Goal: Task Accomplishment & Management: Complete application form

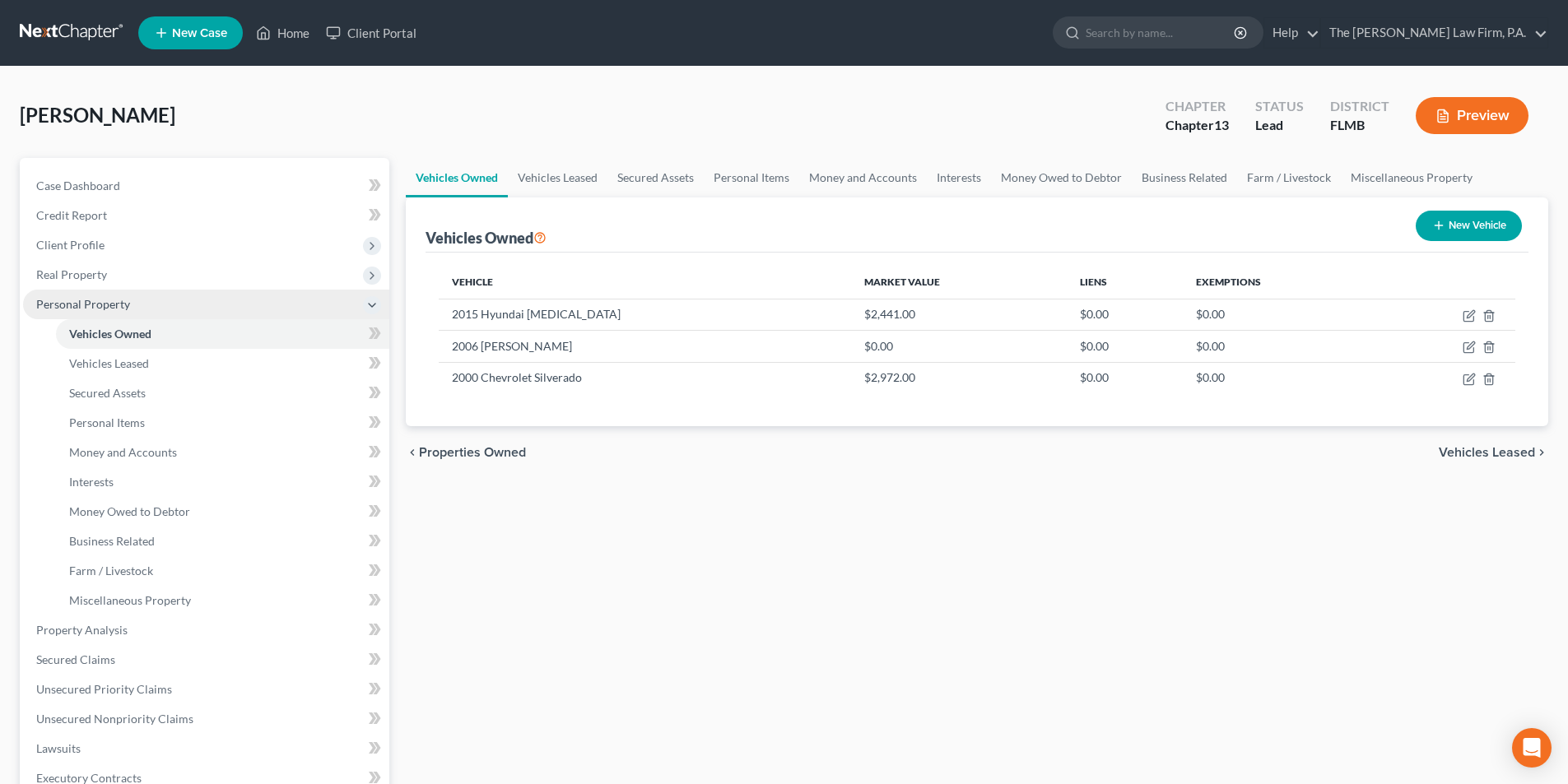
click at [84, 309] on span "Personal Property" at bounding box center [83, 304] width 94 height 14
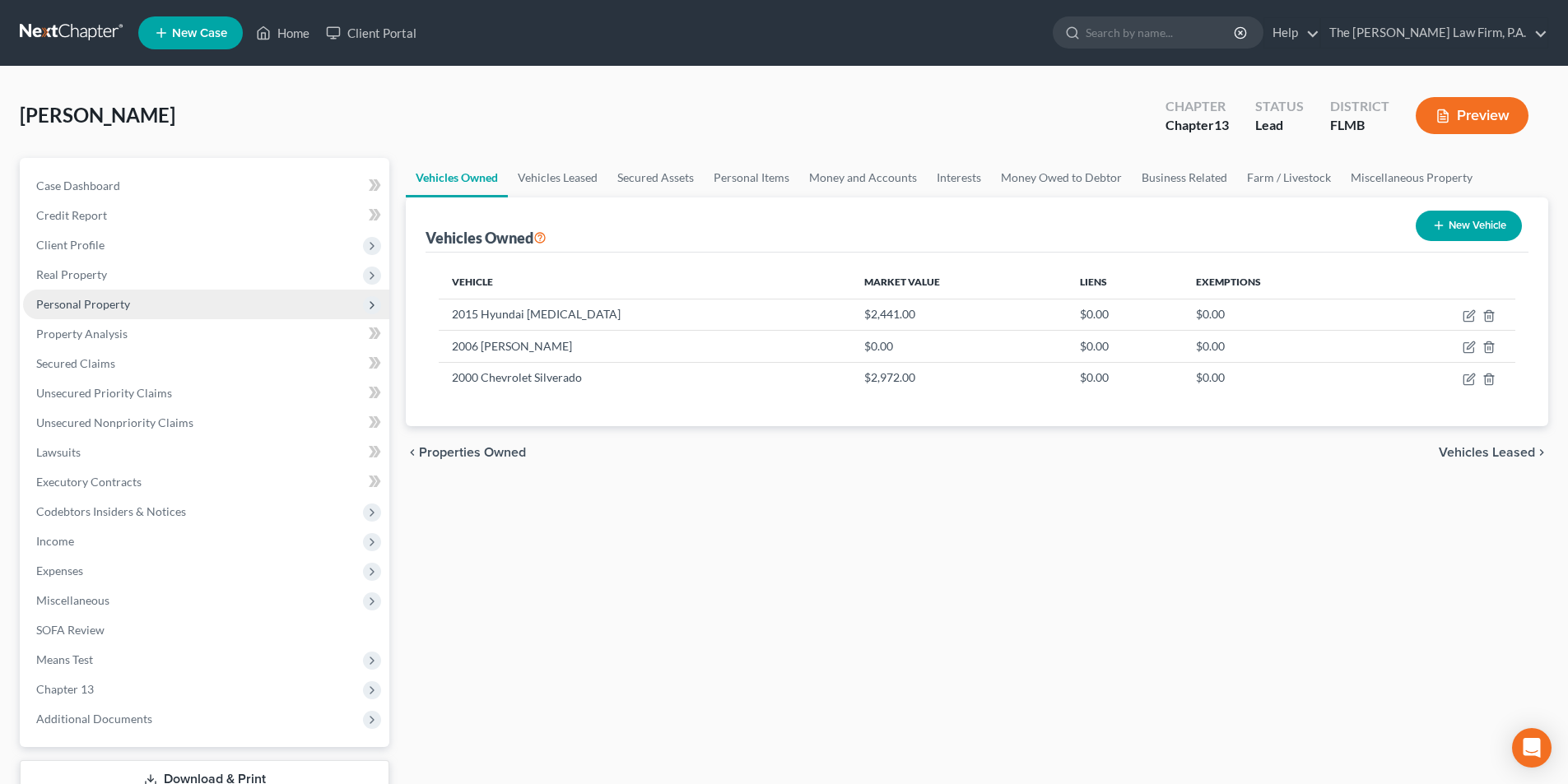
click at [84, 309] on span "Personal Property" at bounding box center [83, 304] width 94 height 14
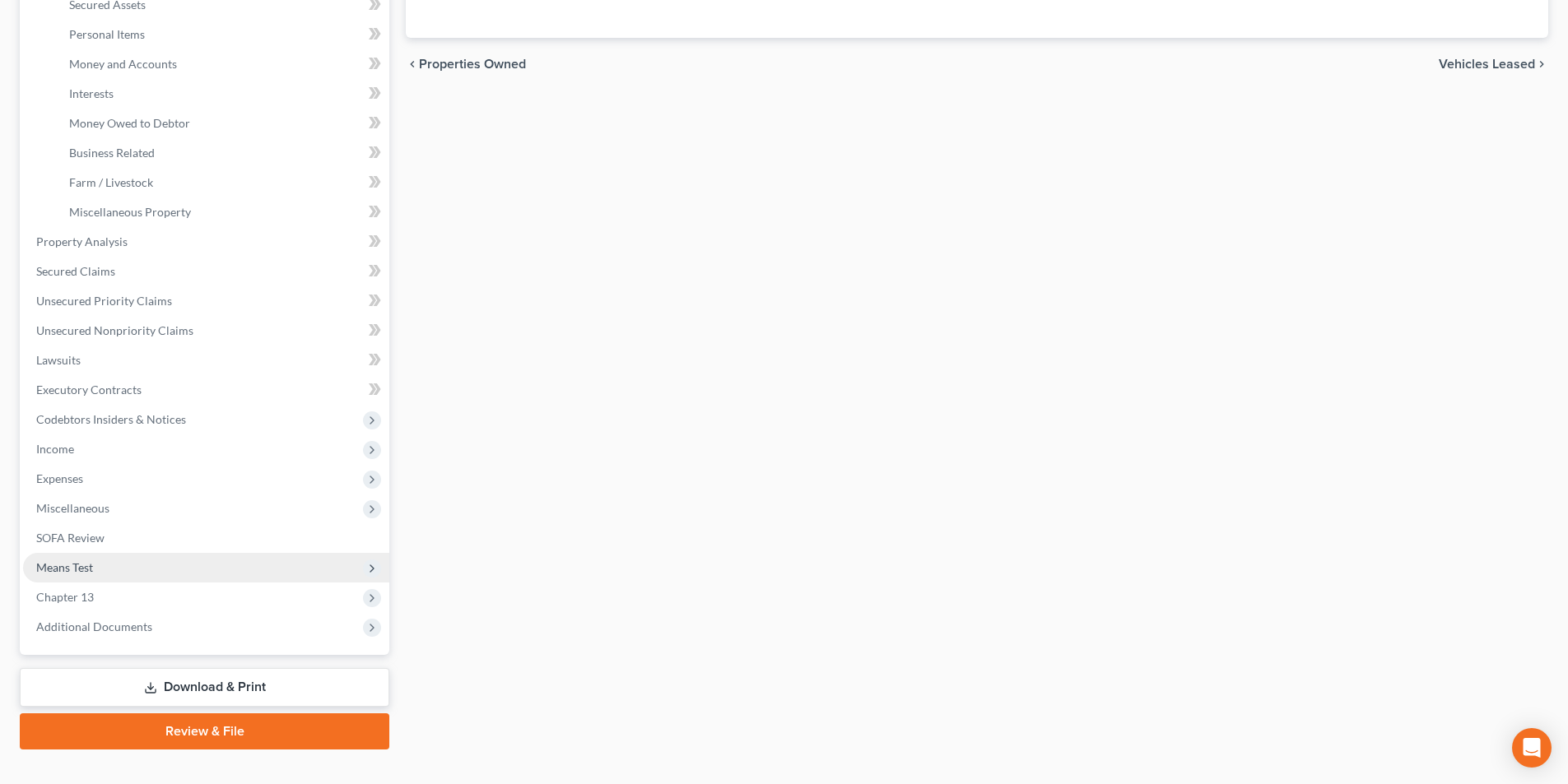
scroll to position [411, 0]
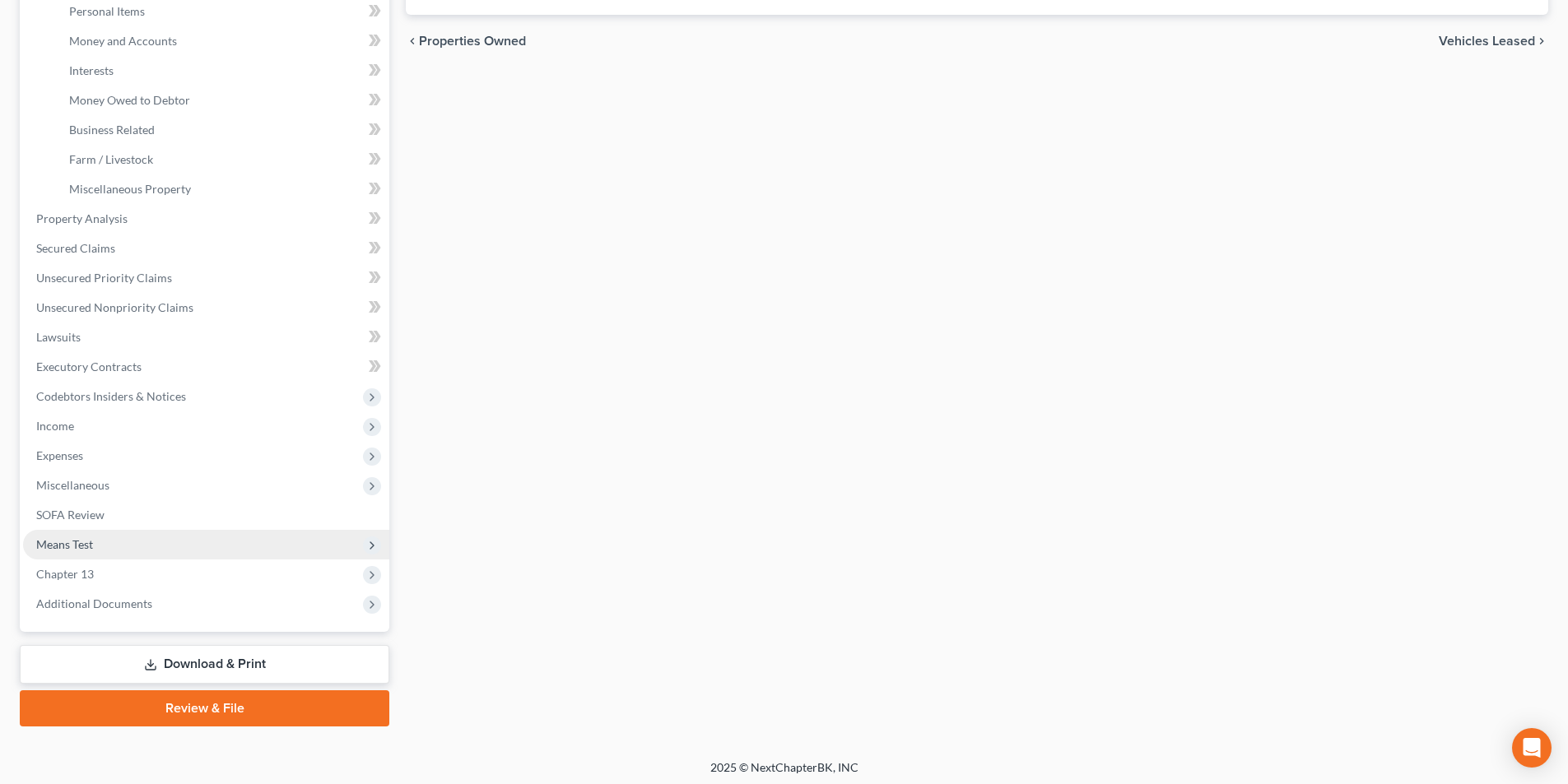
click at [76, 546] on span "Means Test" at bounding box center [65, 544] width 57 height 14
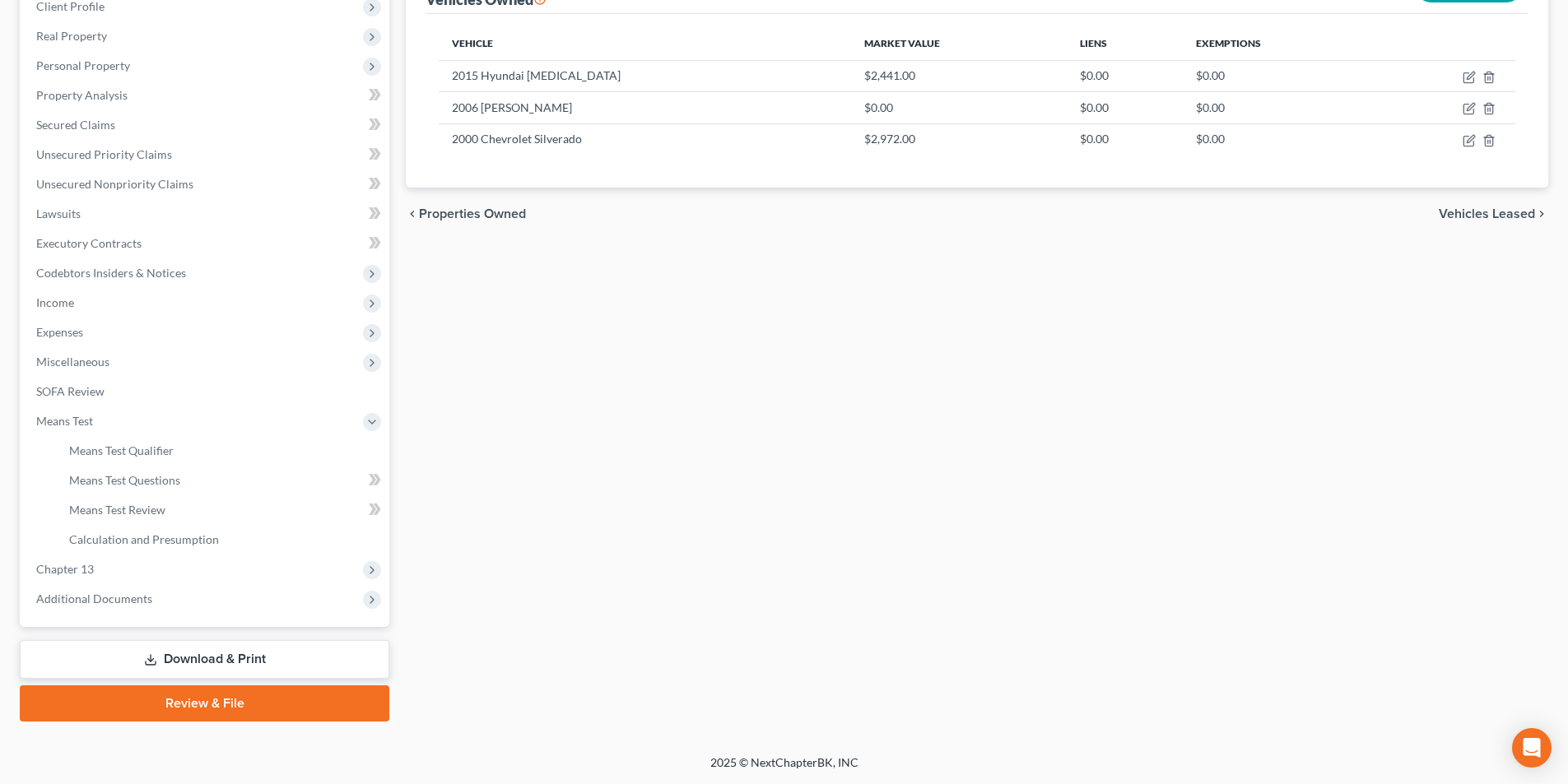
scroll to position [238, 0]
click at [139, 487] on link "Means Test Questions" at bounding box center [223, 480] width 334 height 29
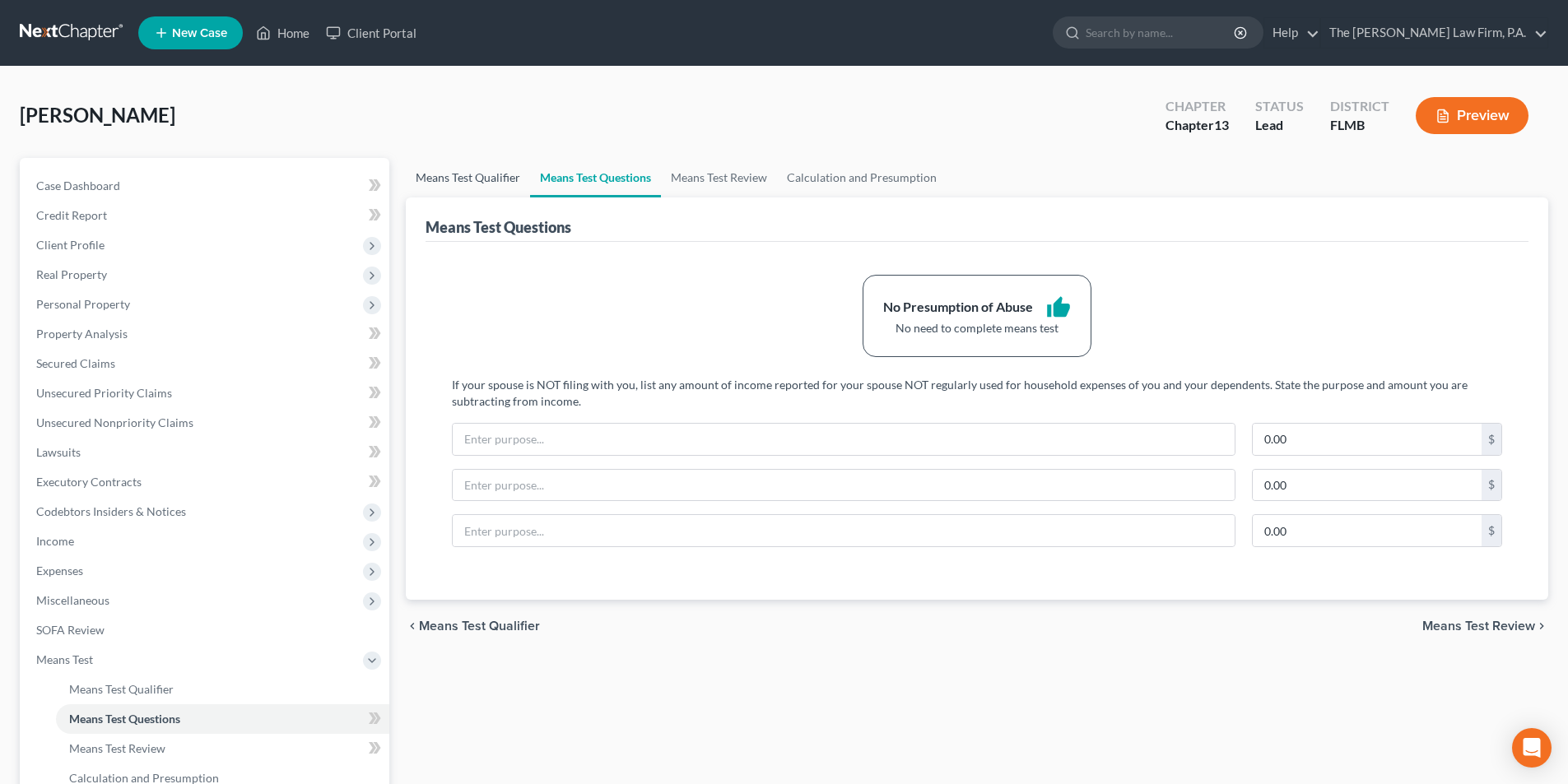
click at [497, 182] on link "Means Test Qualifier" at bounding box center [467, 178] width 124 height 40
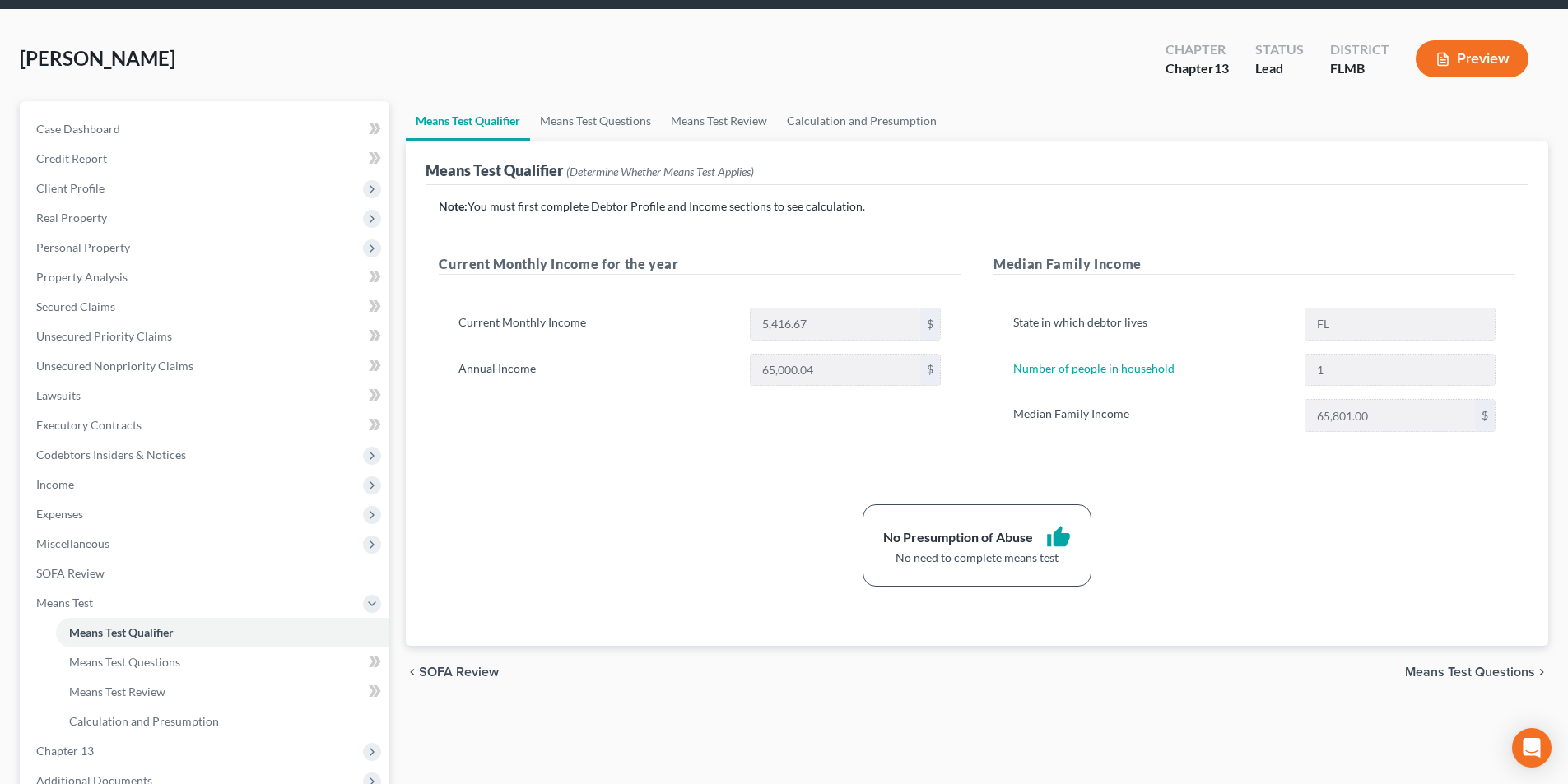
scroll to position [238, 0]
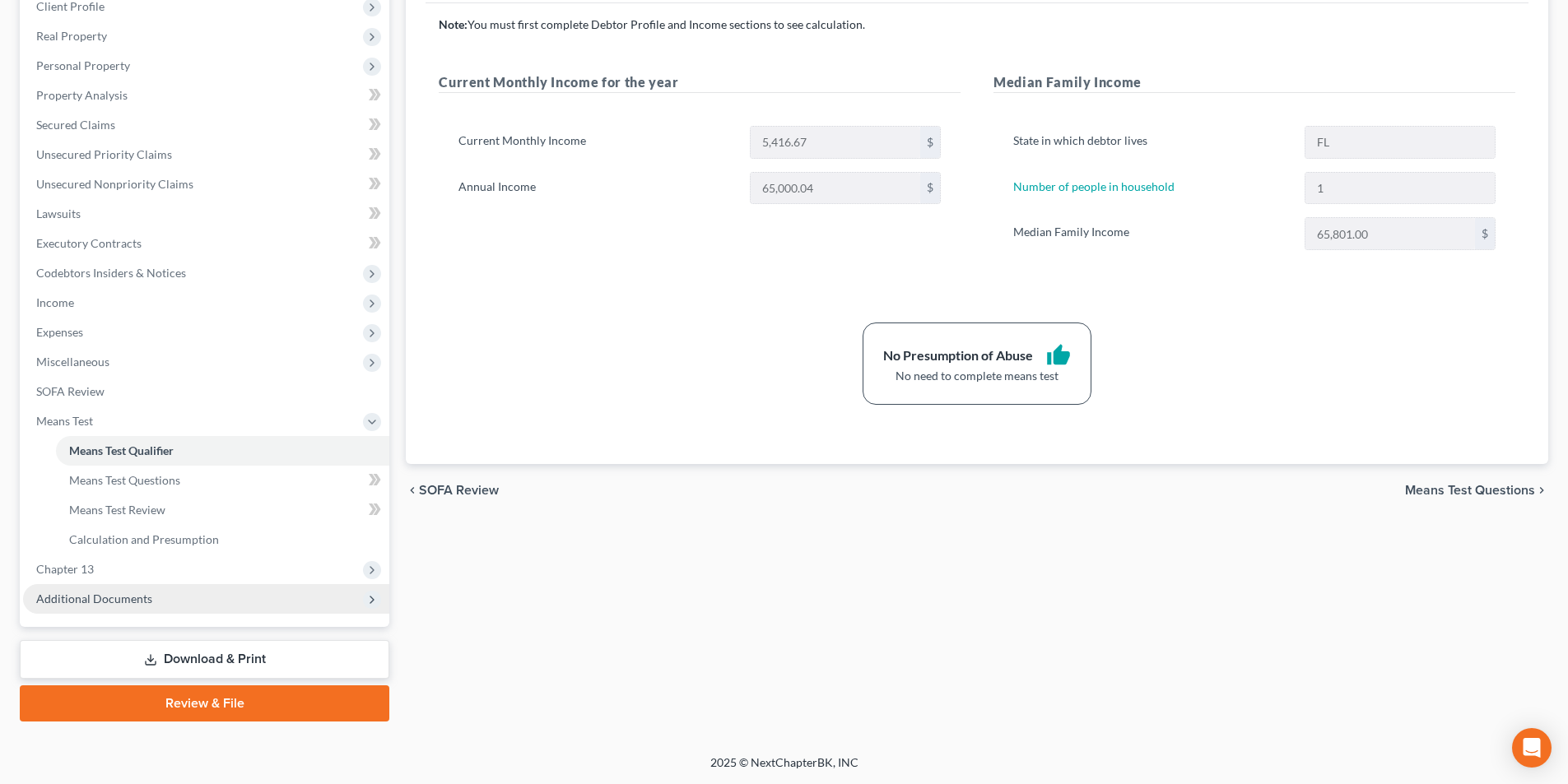
click at [124, 607] on span "Additional Documents" at bounding box center [206, 599] width 367 height 29
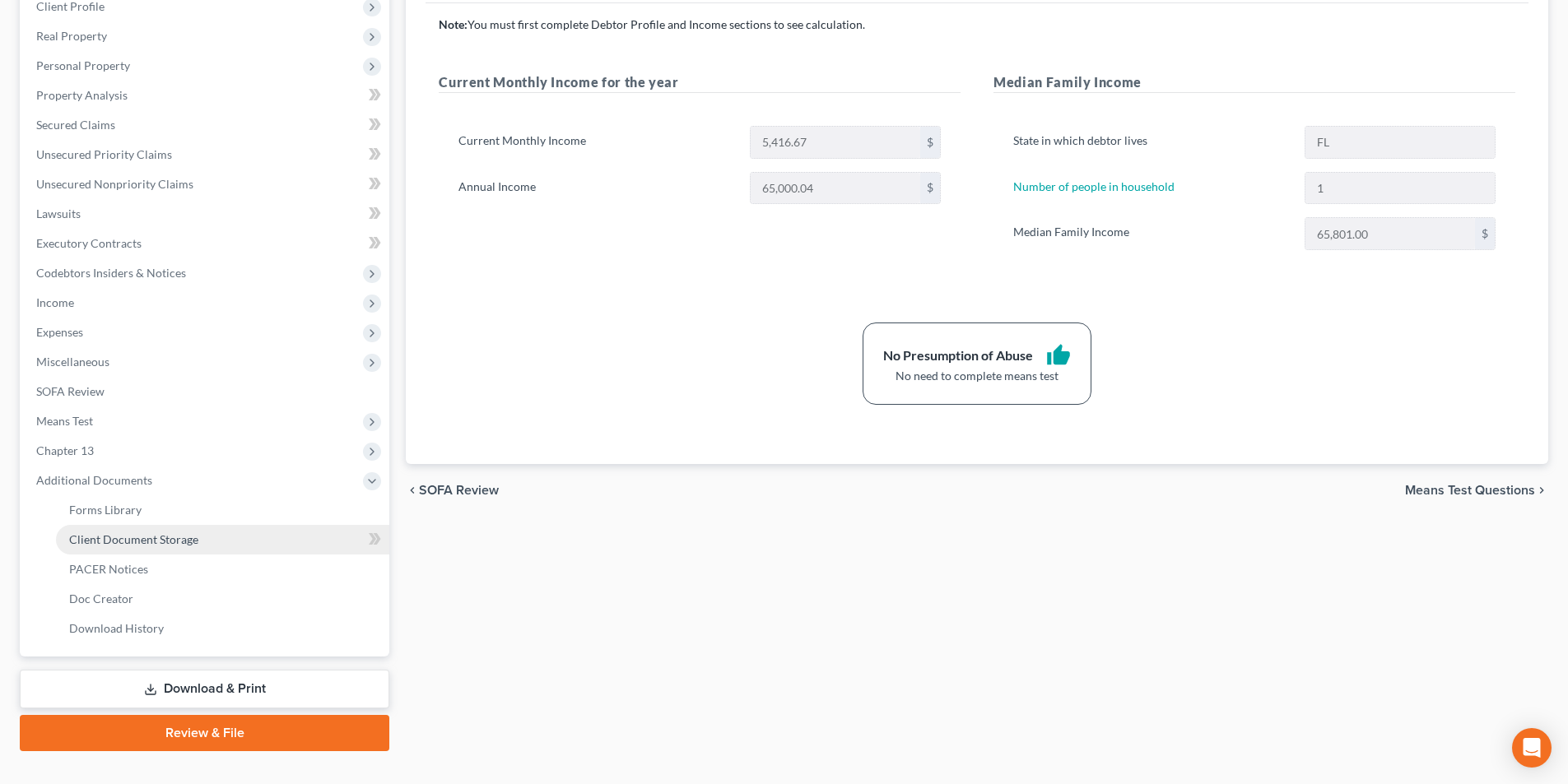
click at [150, 539] on span "Client Document Storage" at bounding box center [133, 539] width 129 height 14
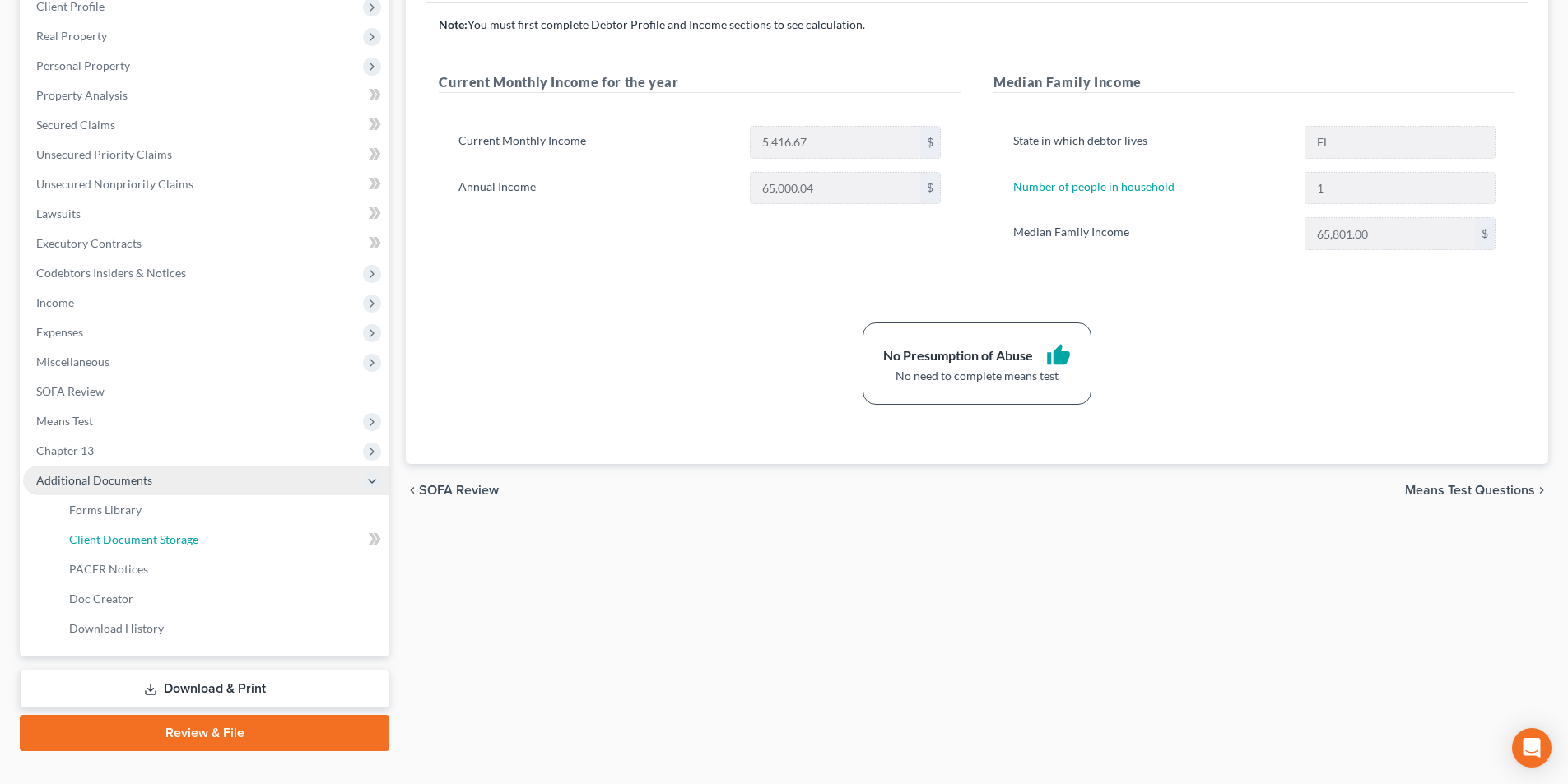
select select "9"
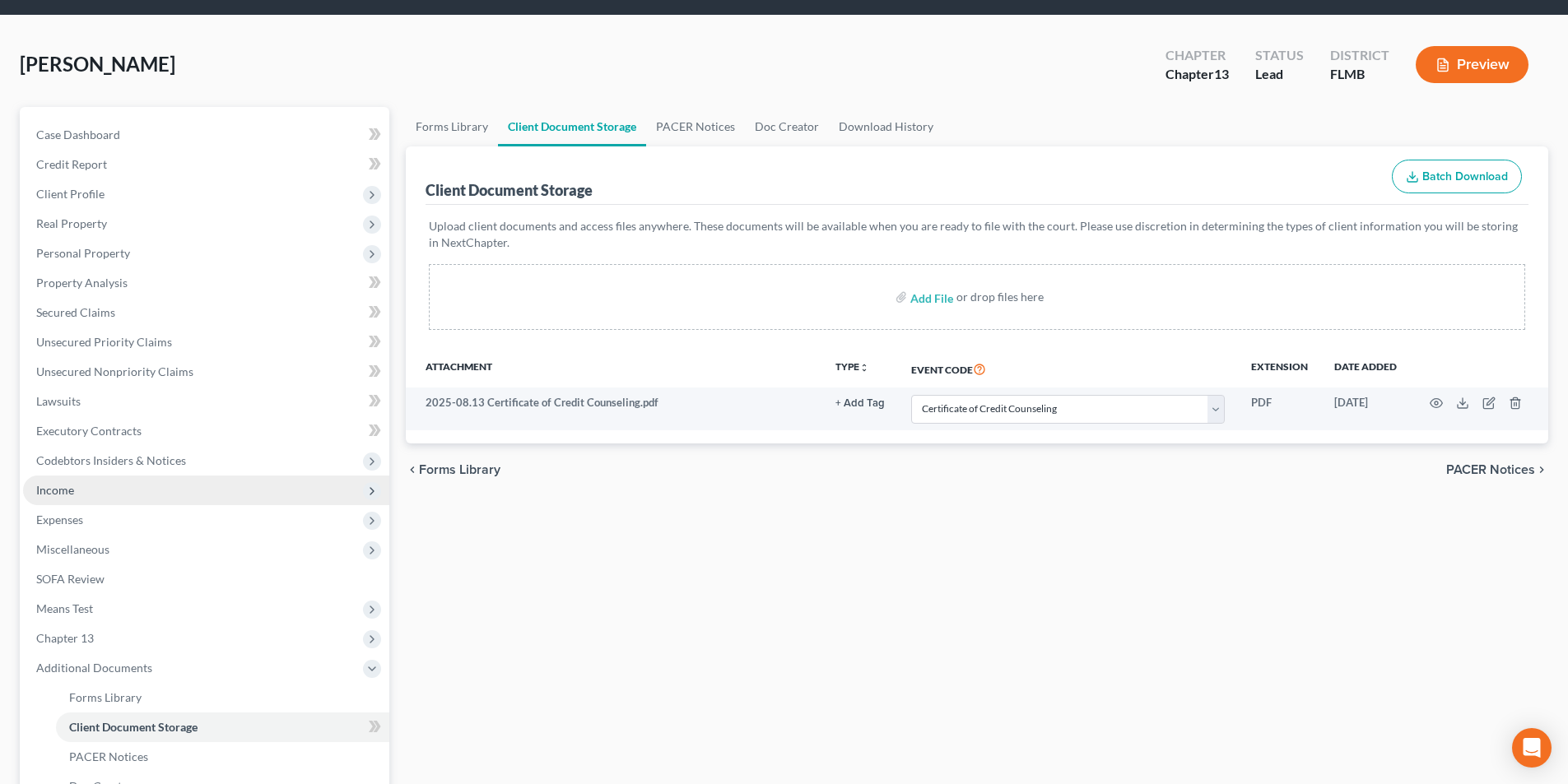
scroll to position [22, 0]
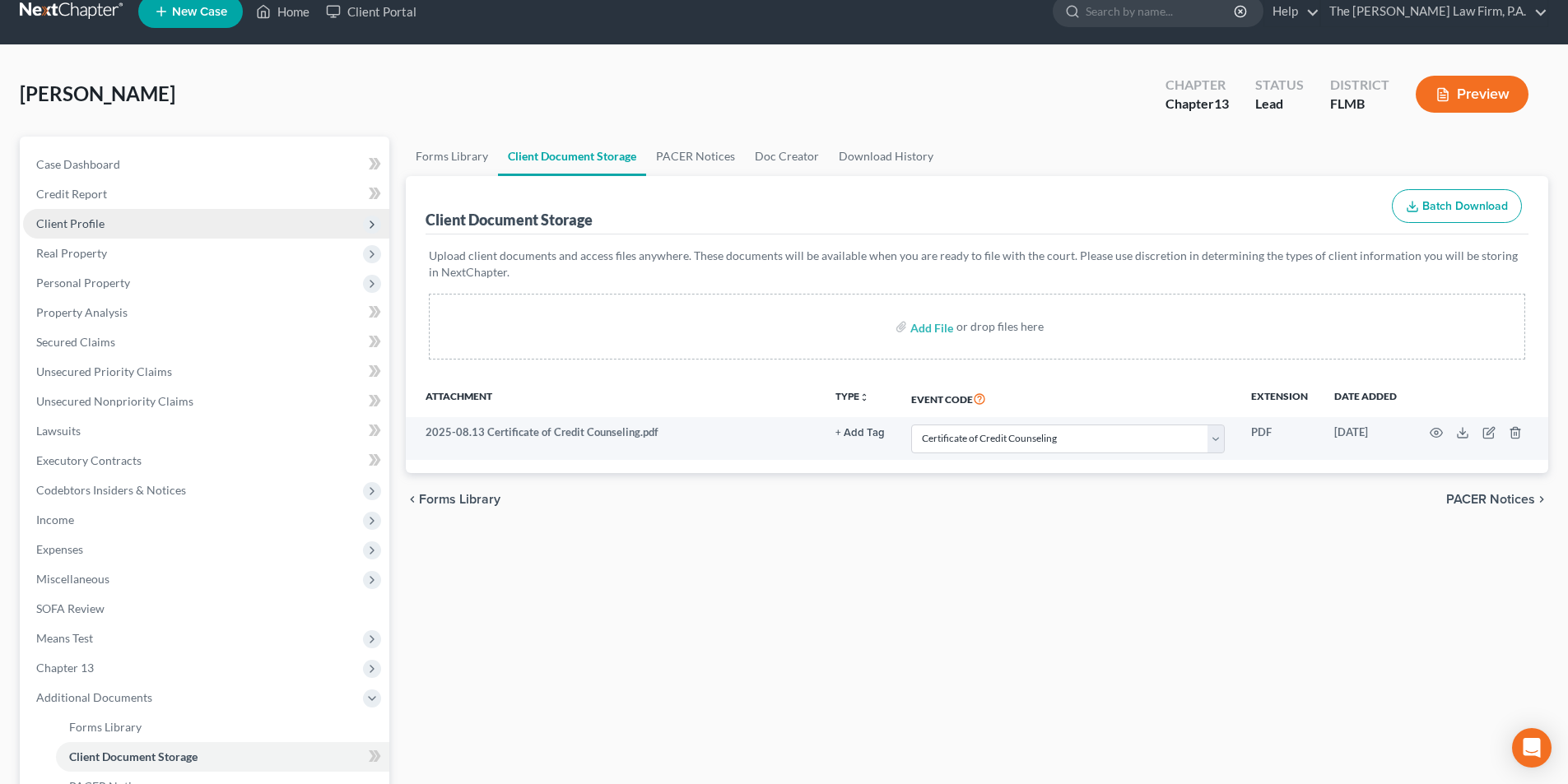
click at [67, 227] on span "Client Profile" at bounding box center [70, 224] width 68 height 14
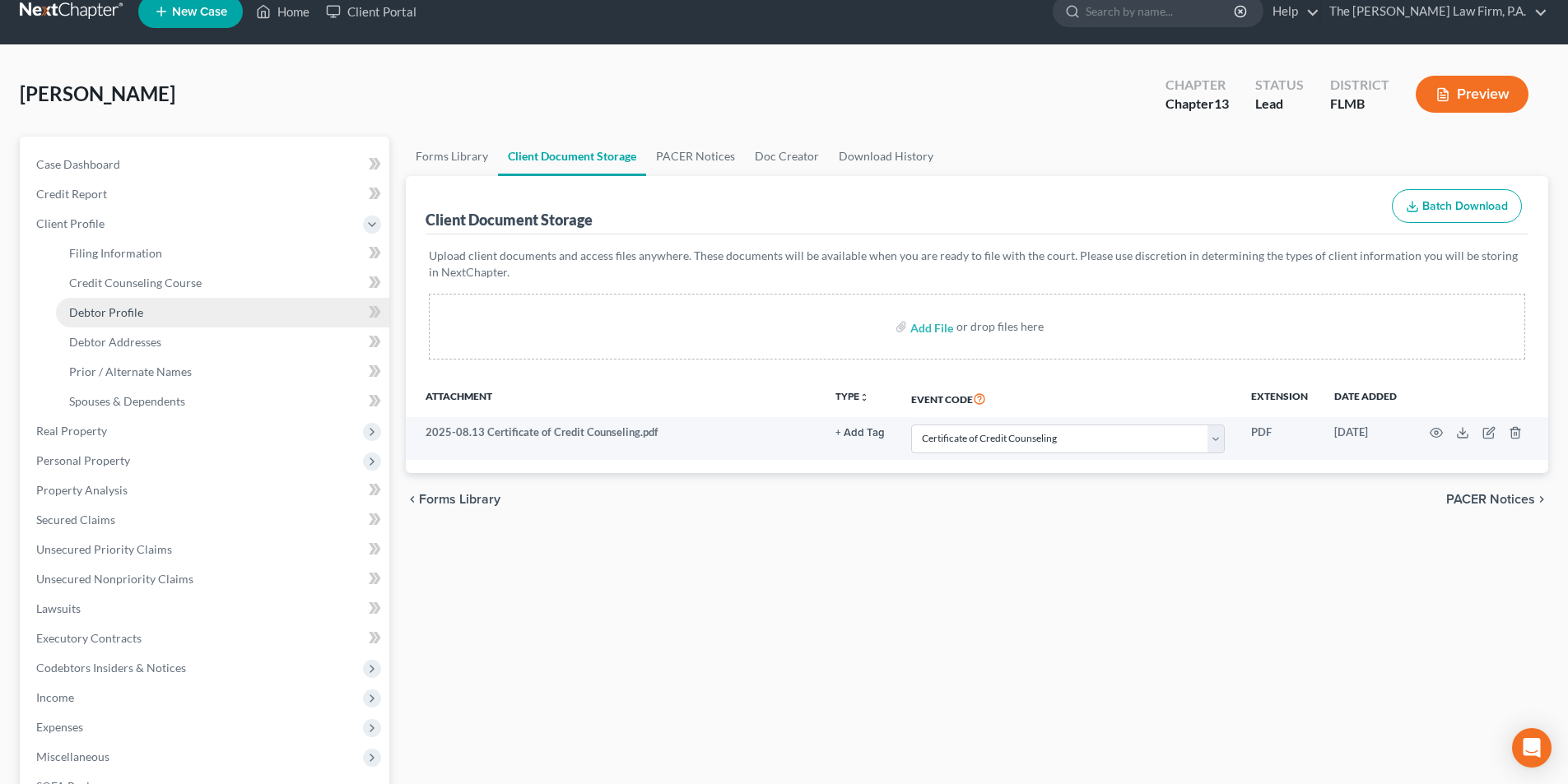
click at [124, 318] on span "Debtor Profile" at bounding box center [106, 312] width 74 height 14
select select "0"
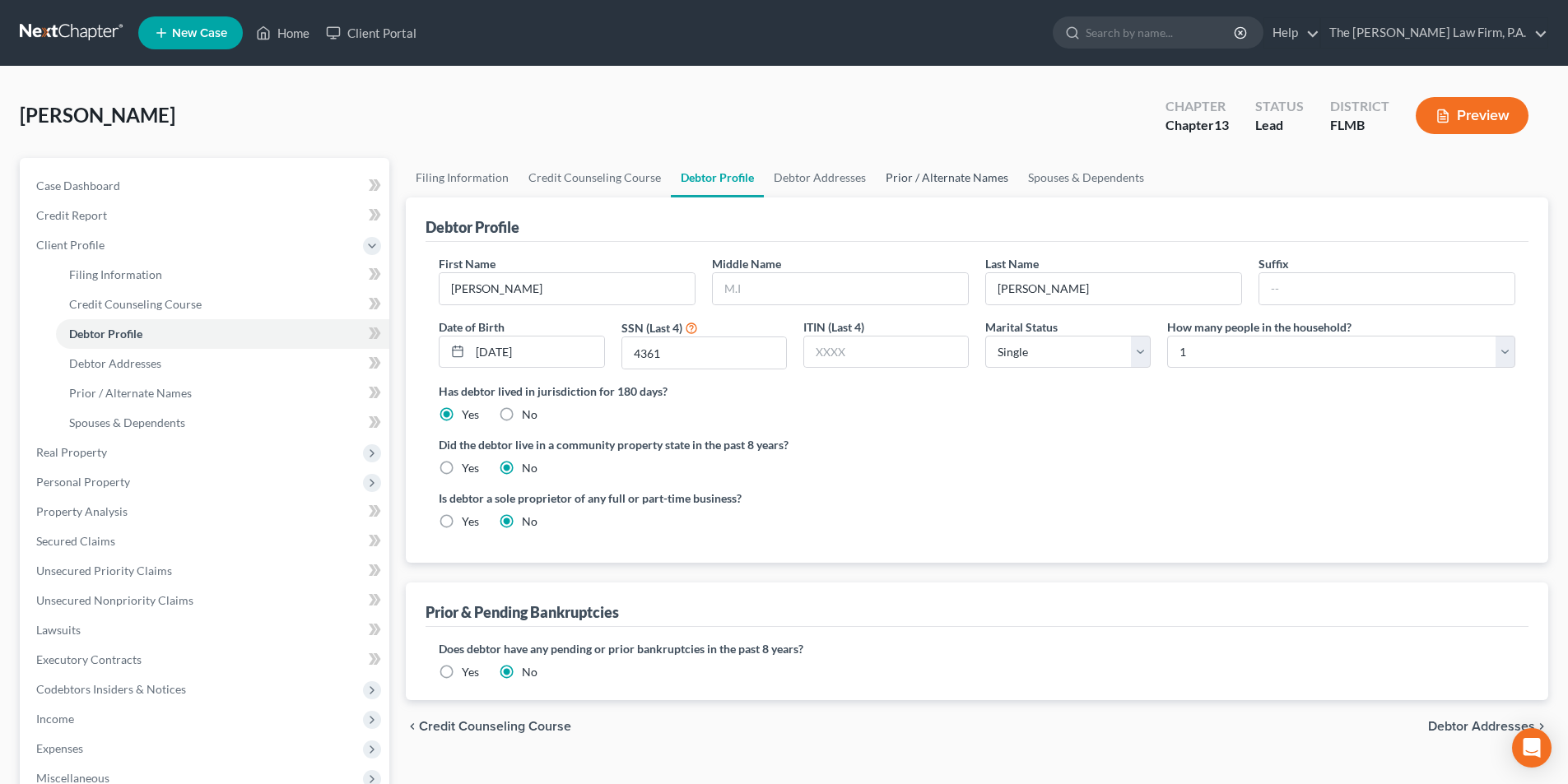
click at [947, 180] on link "Prior / Alternate Names" at bounding box center [947, 178] width 142 height 40
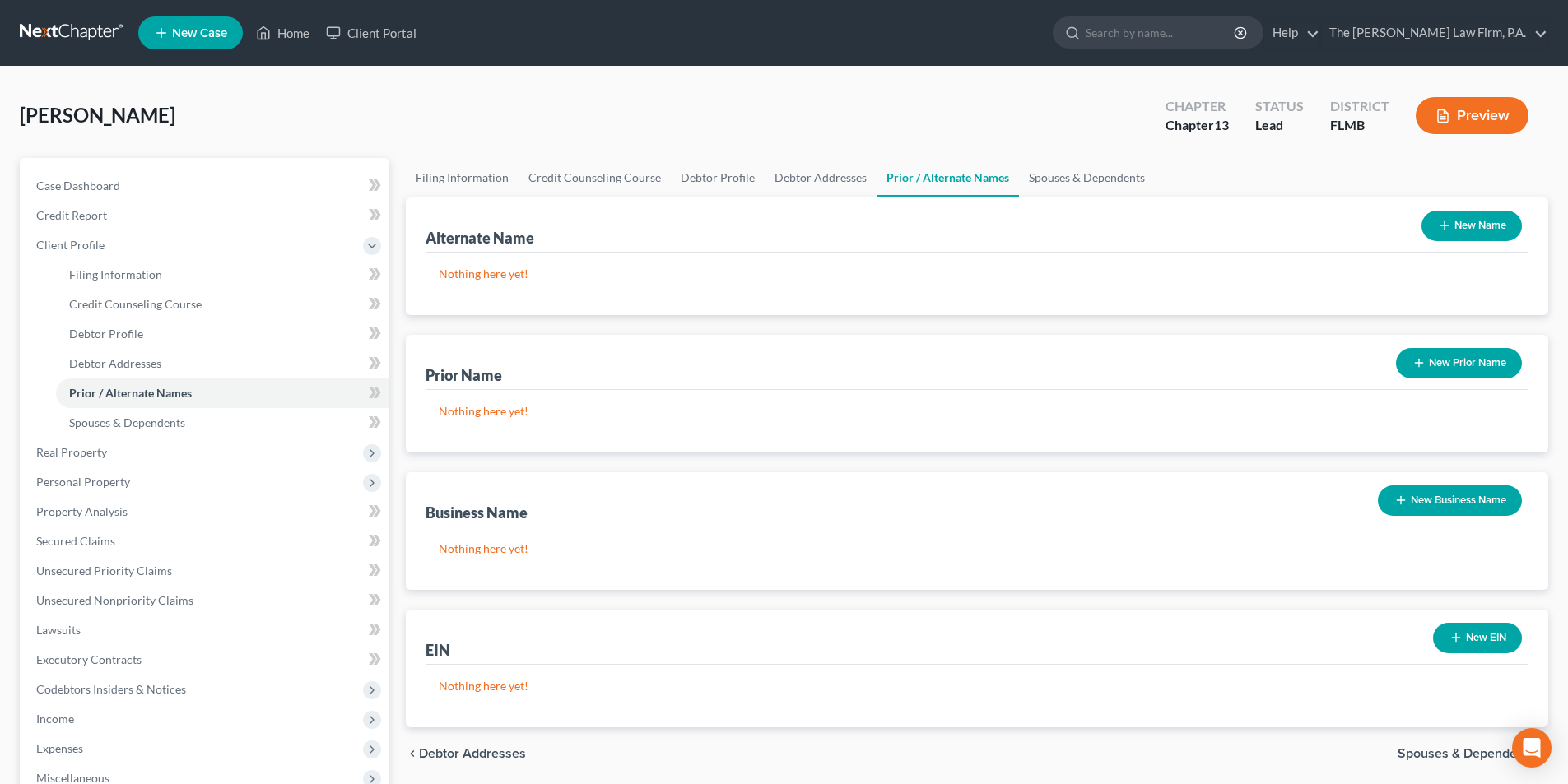
click at [1453, 224] on button "New Name" at bounding box center [1472, 225] width 101 height 30
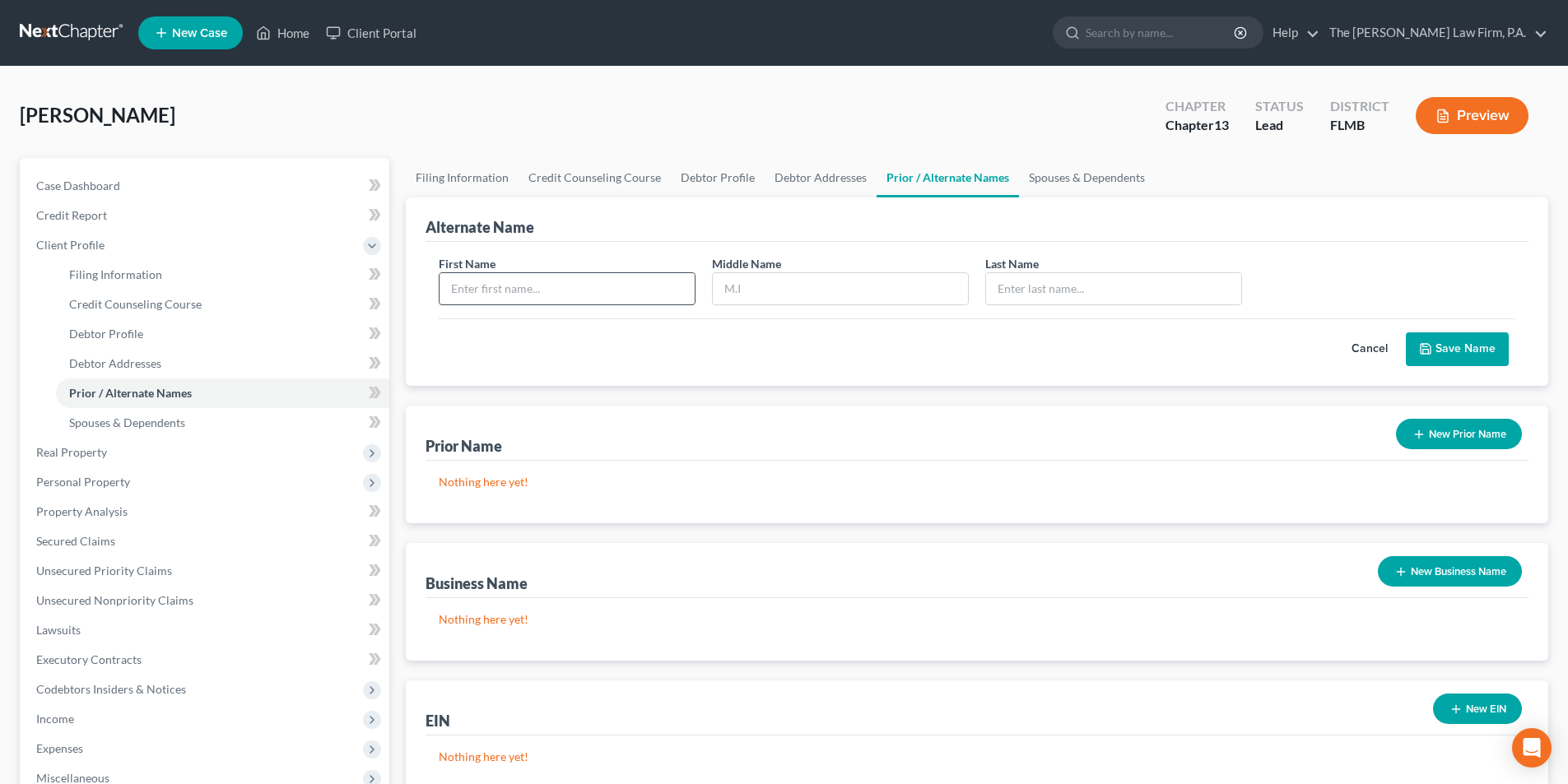
click at [501, 284] on input "text" at bounding box center [567, 288] width 255 height 31
click at [509, 287] on input "Wencesloa" at bounding box center [567, 288] width 255 height 31
type input "[PERSON_NAME]"
click at [1494, 351] on button "Save Name" at bounding box center [1457, 350] width 103 height 35
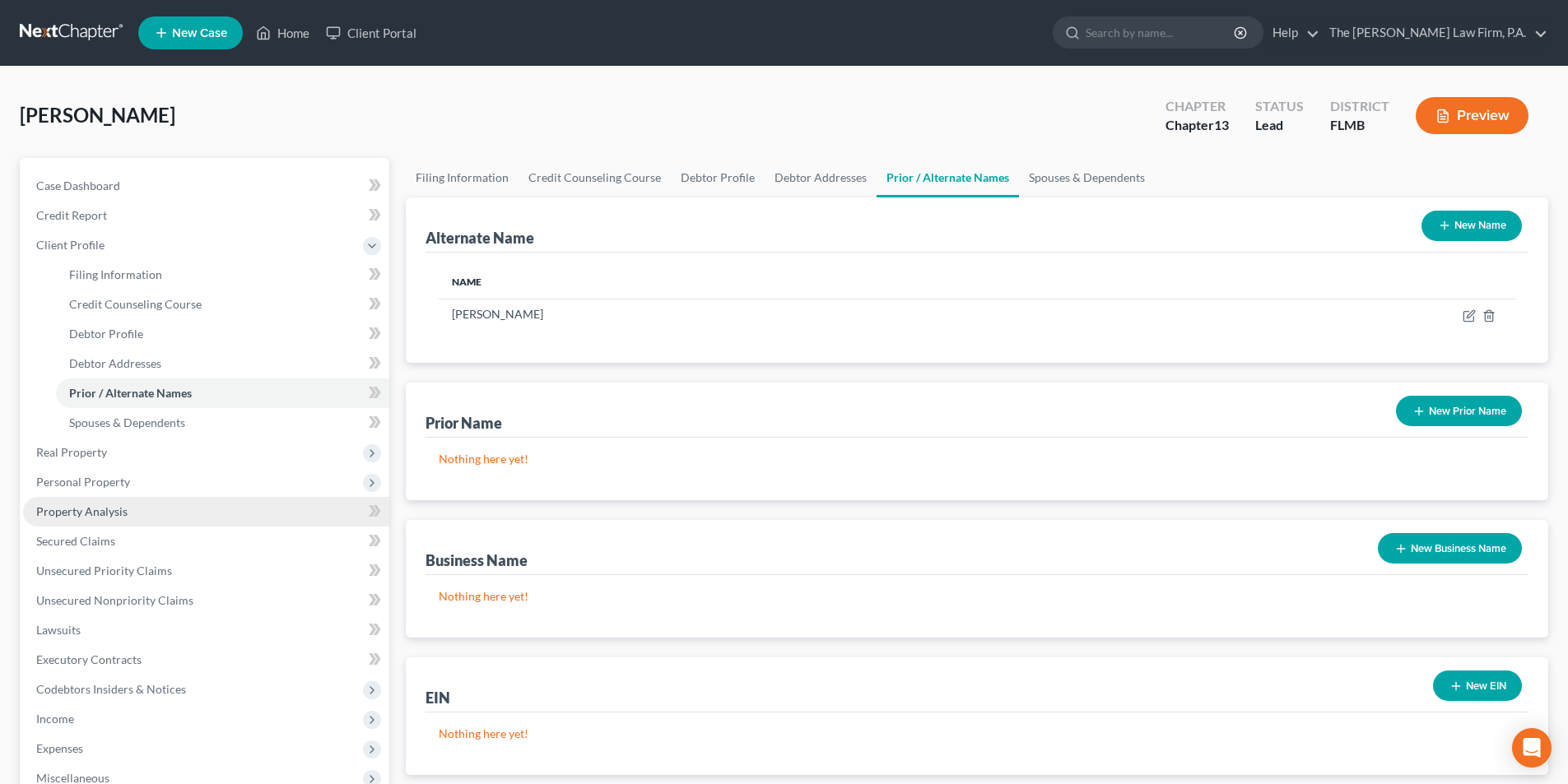
click at [81, 509] on span "Property Analysis" at bounding box center [81, 511] width 91 height 14
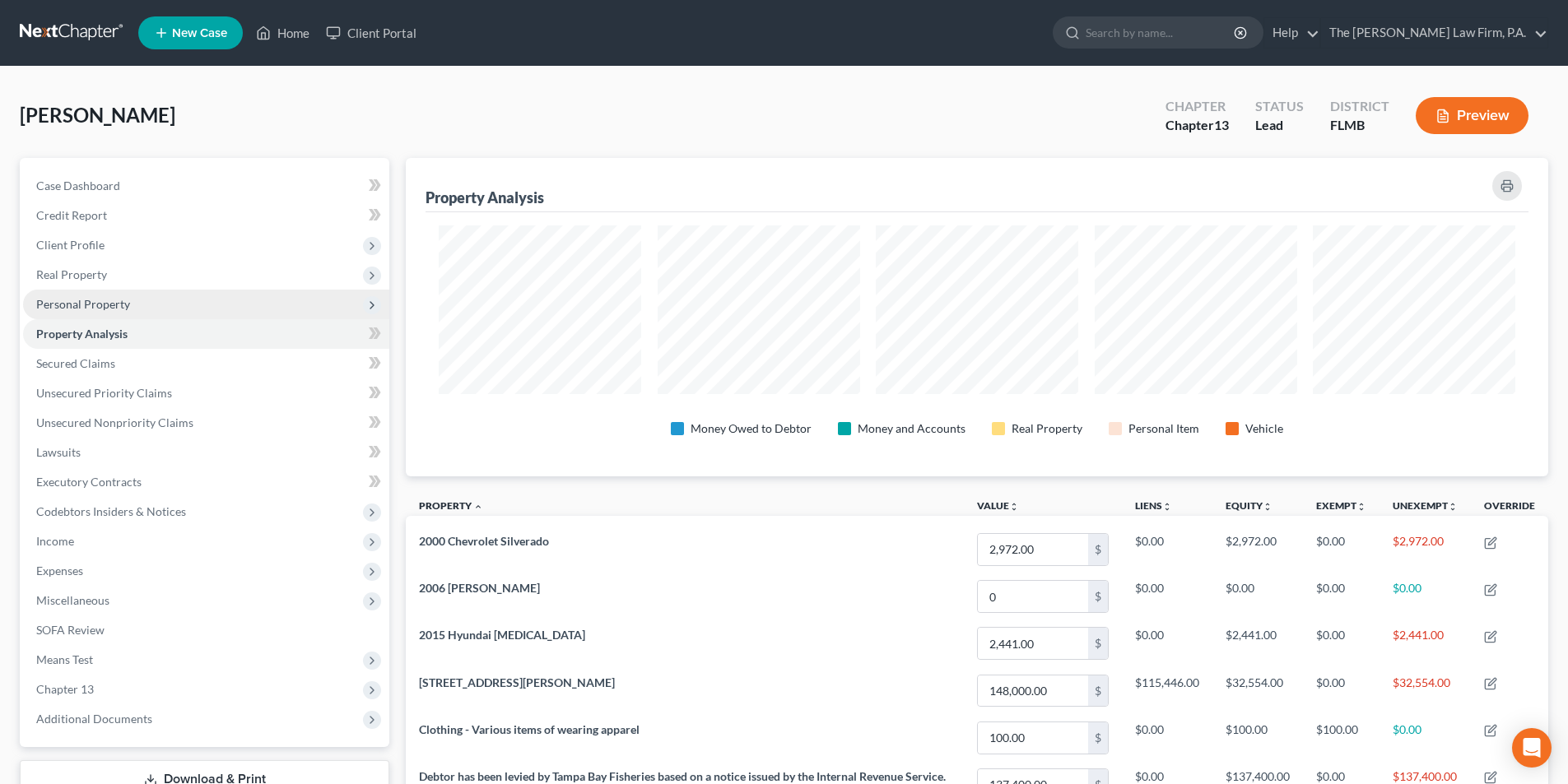
click at [91, 308] on span "Personal Property" at bounding box center [83, 304] width 94 height 14
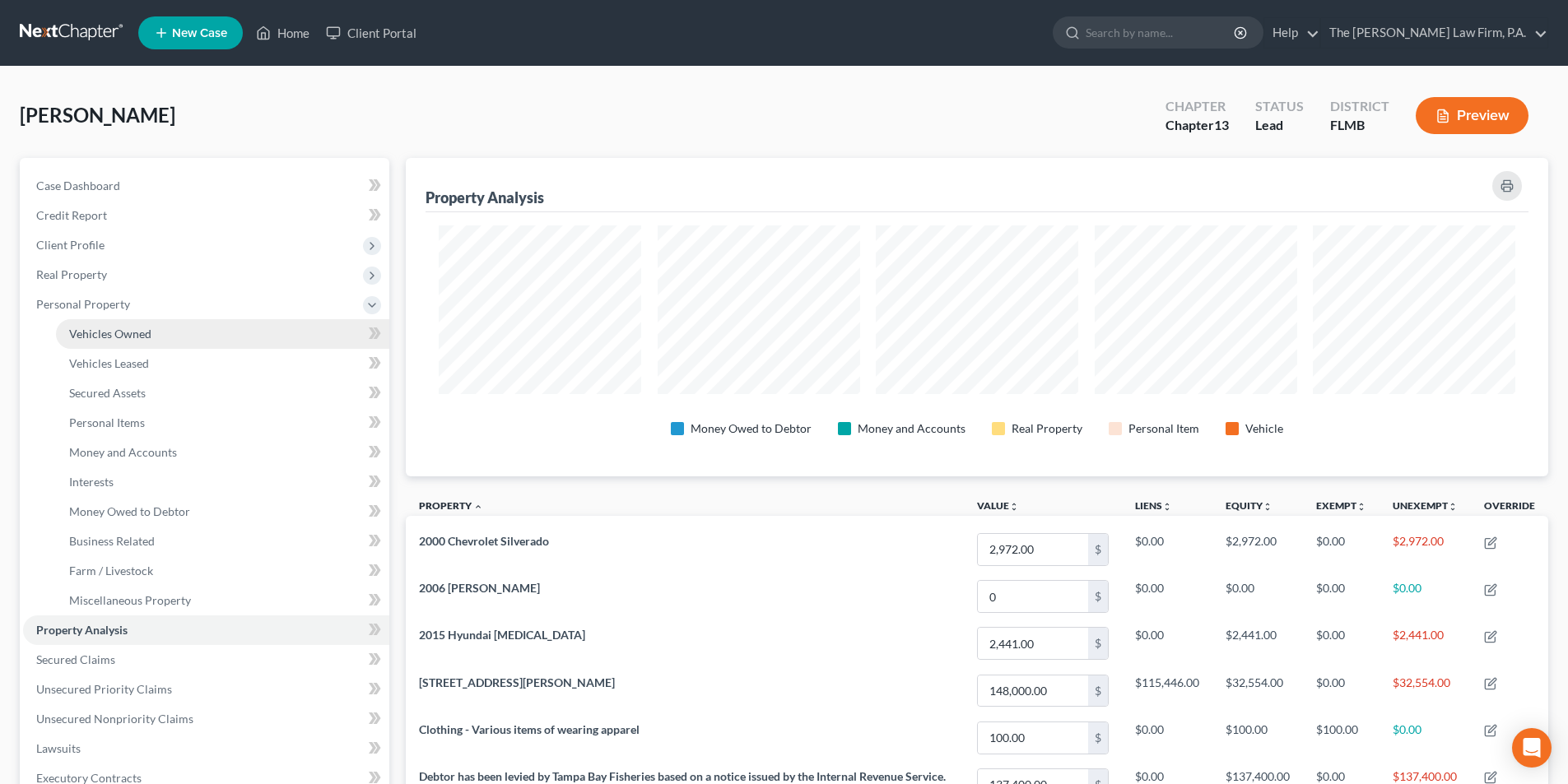
click at [122, 337] on span "Vehicles Owned" at bounding box center [110, 334] width 82 height 14
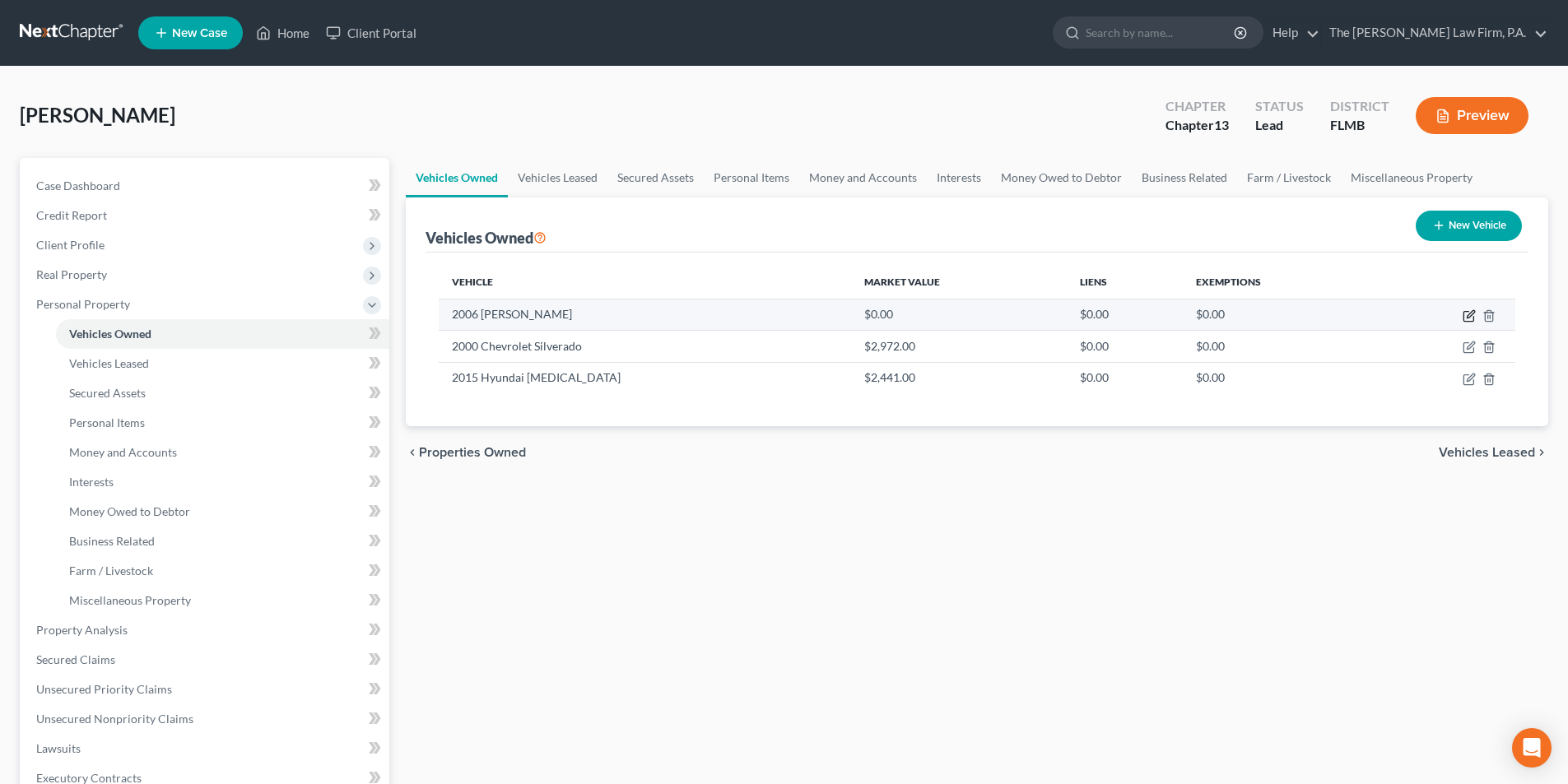
click at [1467, 314] on icon "button" at bounding box center [1468, 315] width 13 height 13
select select "0"
select select "20"
select select "3"
select select "0"
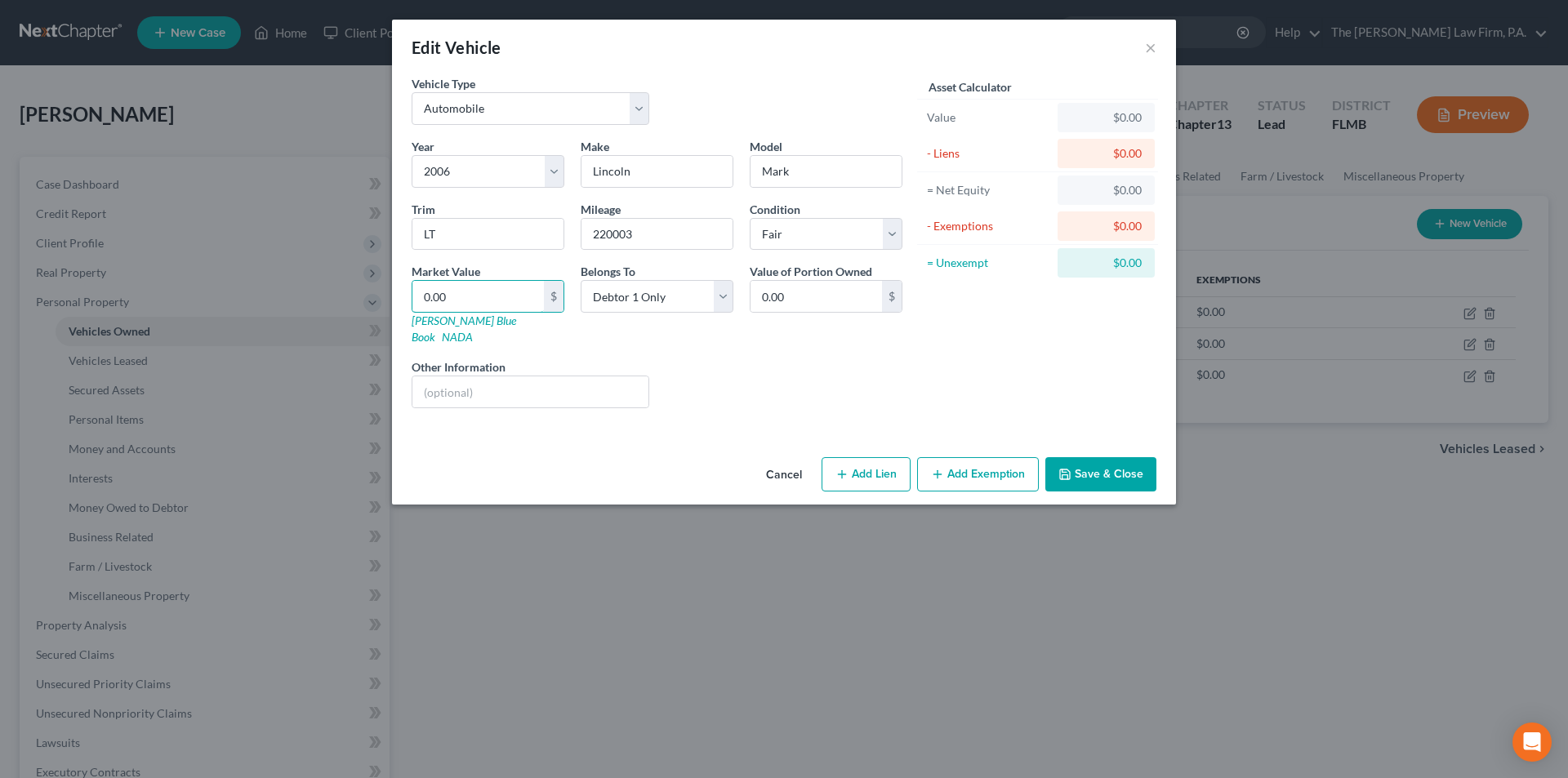
drag, startPoint x: 475, startPoint y: 294, endPoint x: 346, endPoint y: 304, distance: 129.4
drag, startPoint x: 459, startPoint y: 297, endPoint x: 390, endPoint y: 290, distance: 69.4
click at [390, 290] on div "Edit Vehicle × Vehicle Type Select Automobile Truck Trailer Watercraft Aircraft…" at bounding box center [784, 389] width 1568 height 778
type input "5"
type input "5.00"
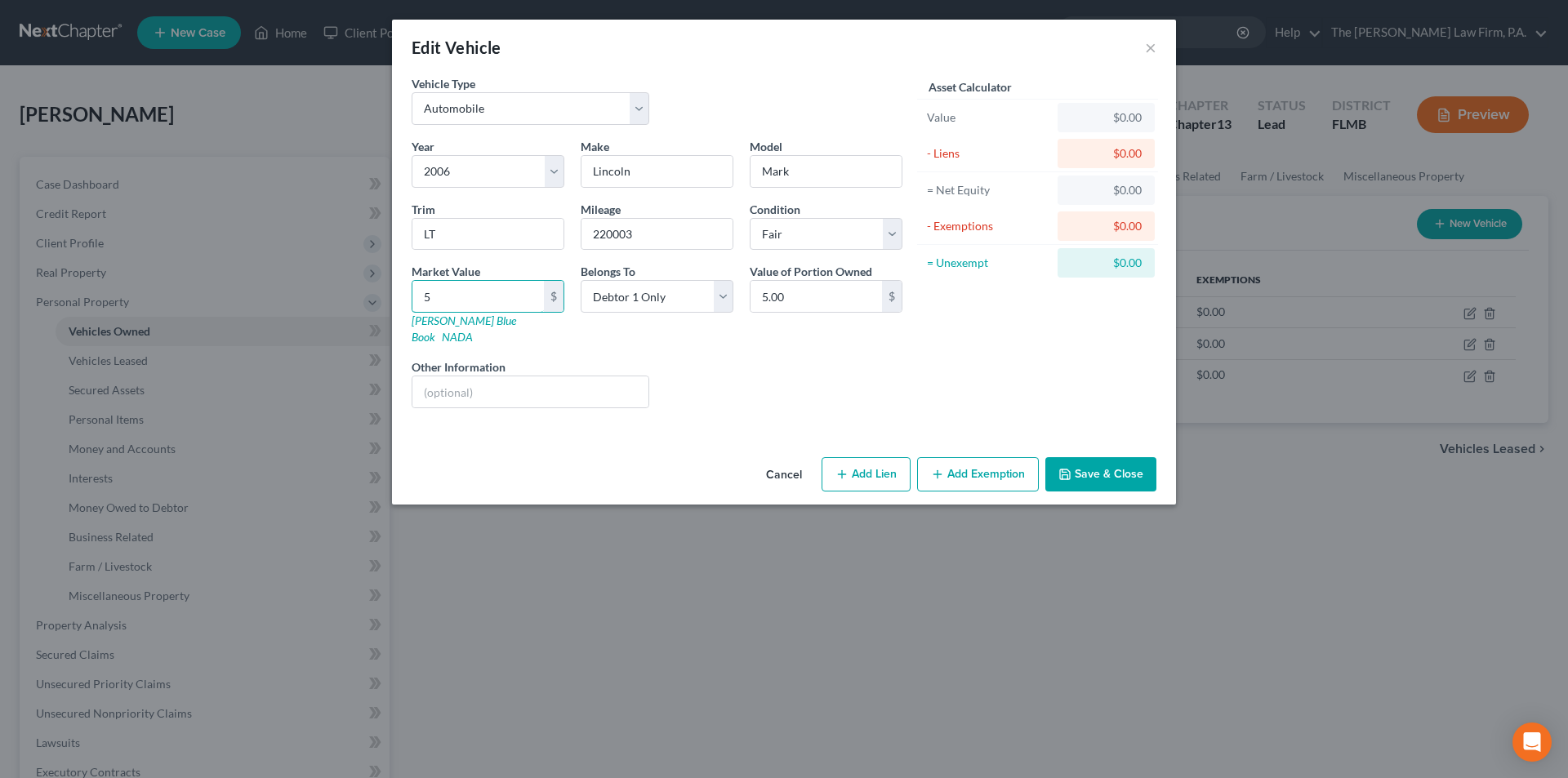
type input "55"
type input "55.00"
type input "556"
type input "556.00"
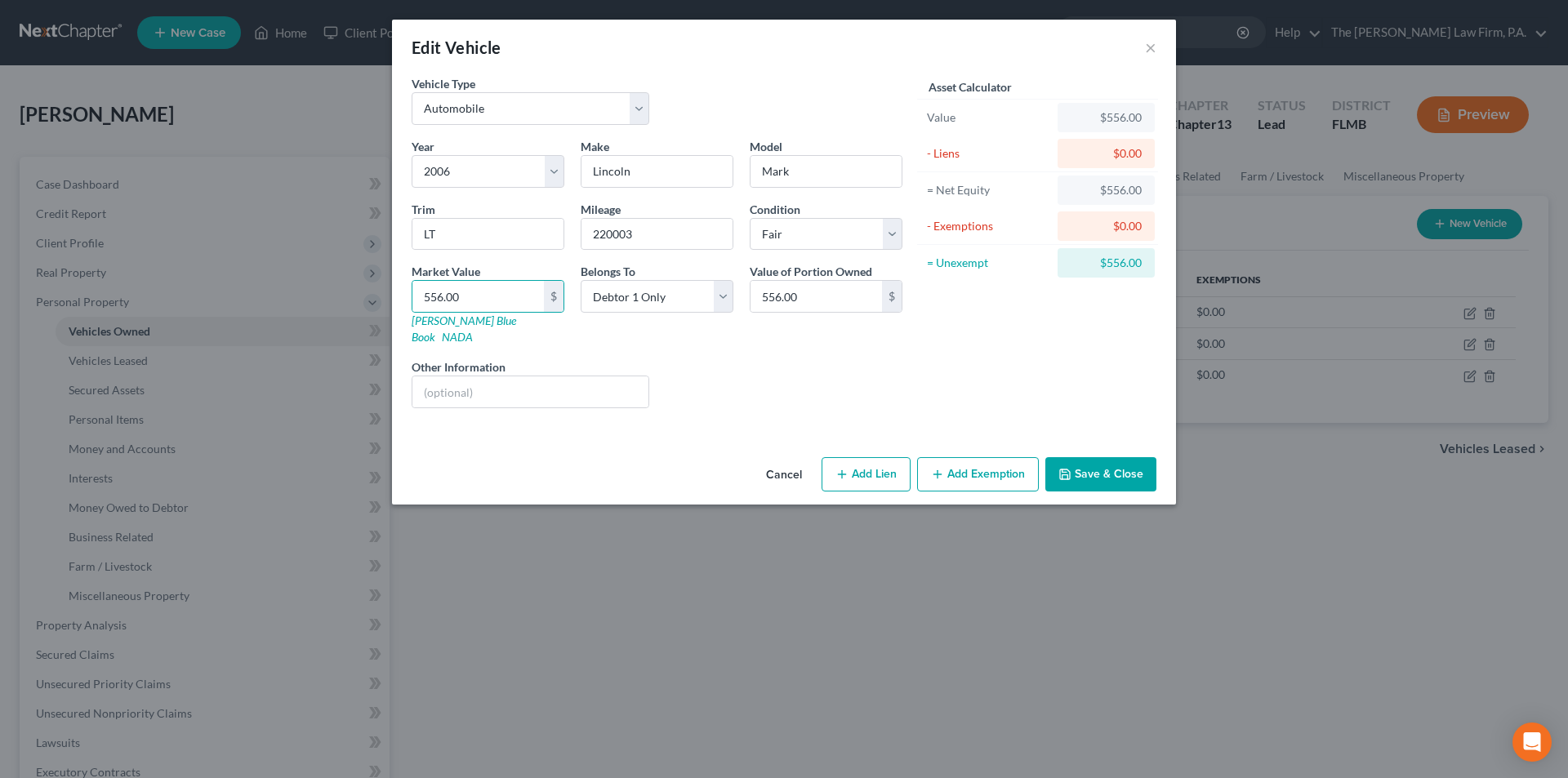
click at [764, 358] on div "Liens Select" at bounding box center [784, 383] width 254 height 50
click at [1110, 466] on button "Save & Close" at bounding box center [1100, 475] width 111 height 34
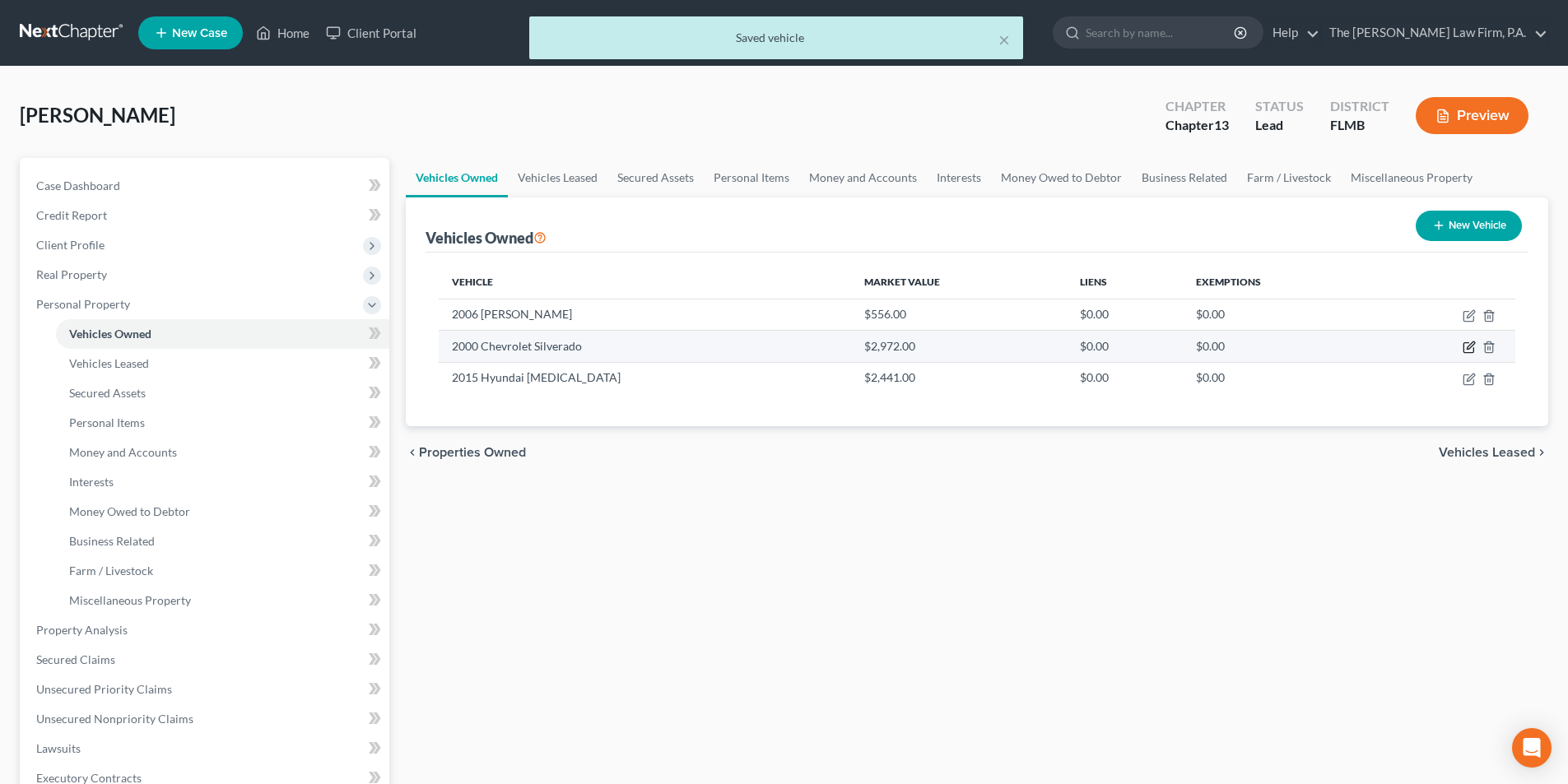
click at [1463, 340] on icon "button" at bounding box center [1468, 347] width 13 height 13
select select "0"
select select "26"
select select "3"
select select "0"
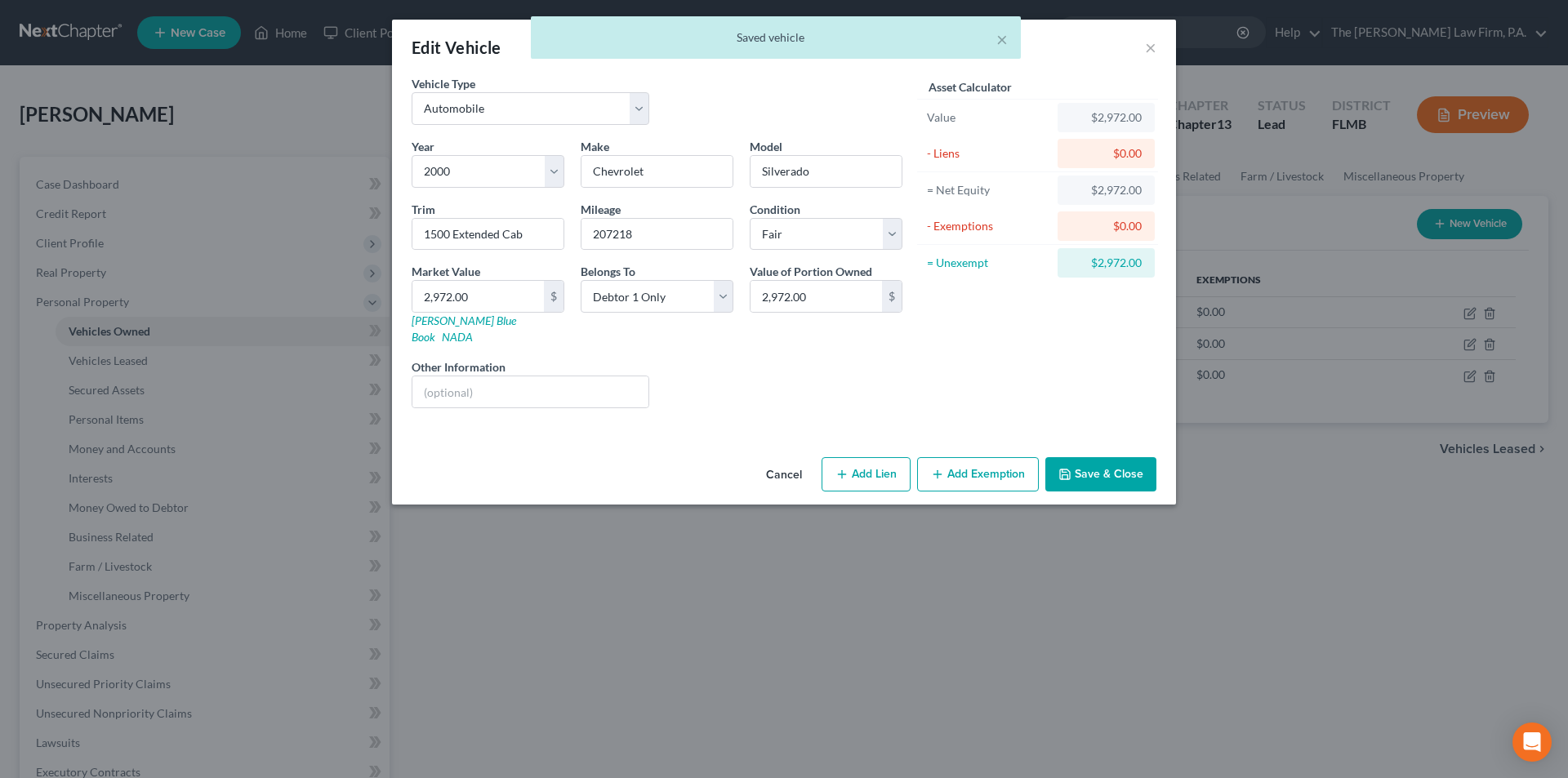
click at [976, 466] on button "Add Exemption" at bounding box center [977, 475] width 121 height 34
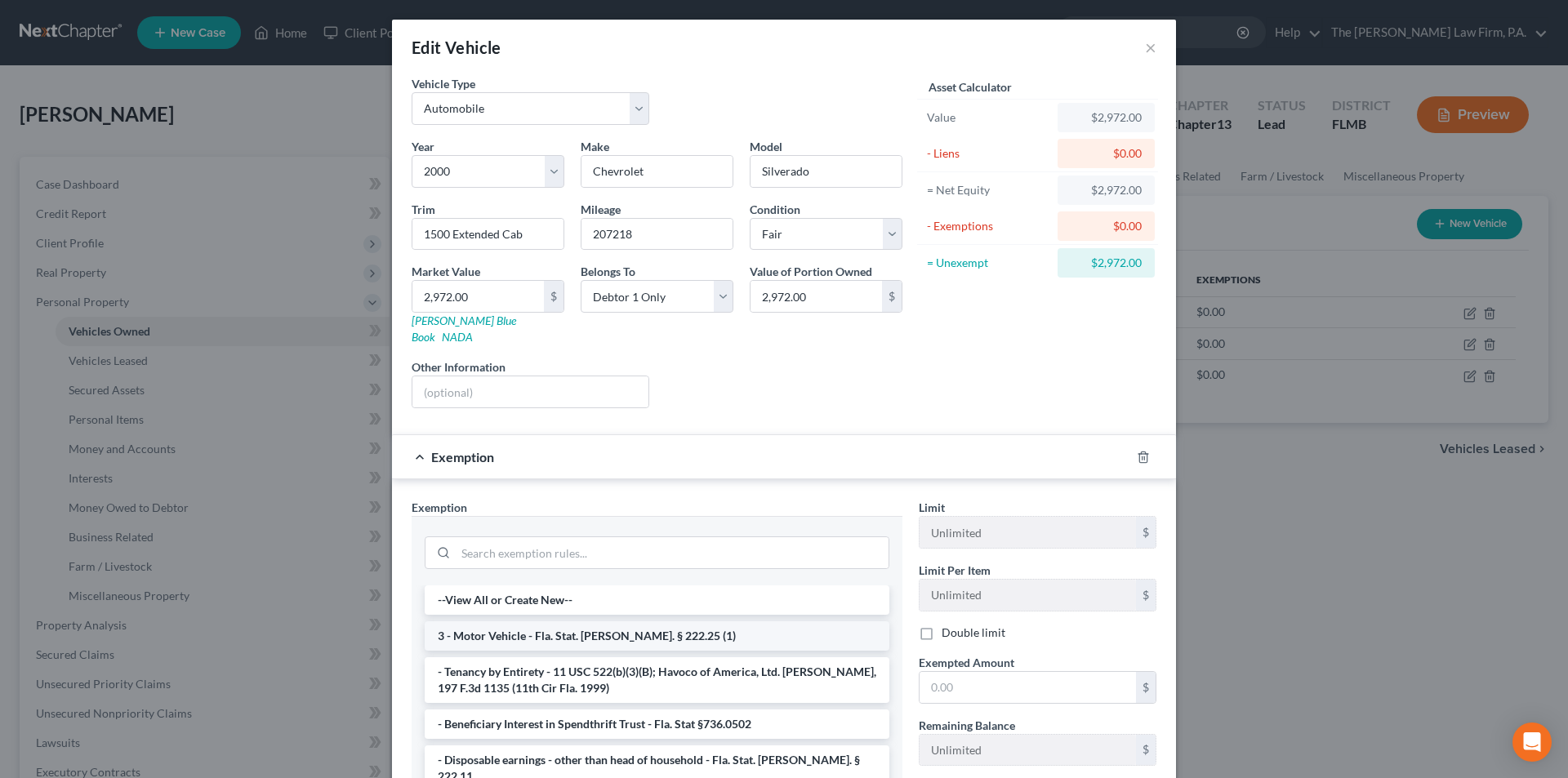
click at [581, 622] on li "3 - Motor Vehicle - Fla. Stat. [PERSON_NAME]. § 222.25 (1)" at bounding box center [657, 636] width 464 height 29
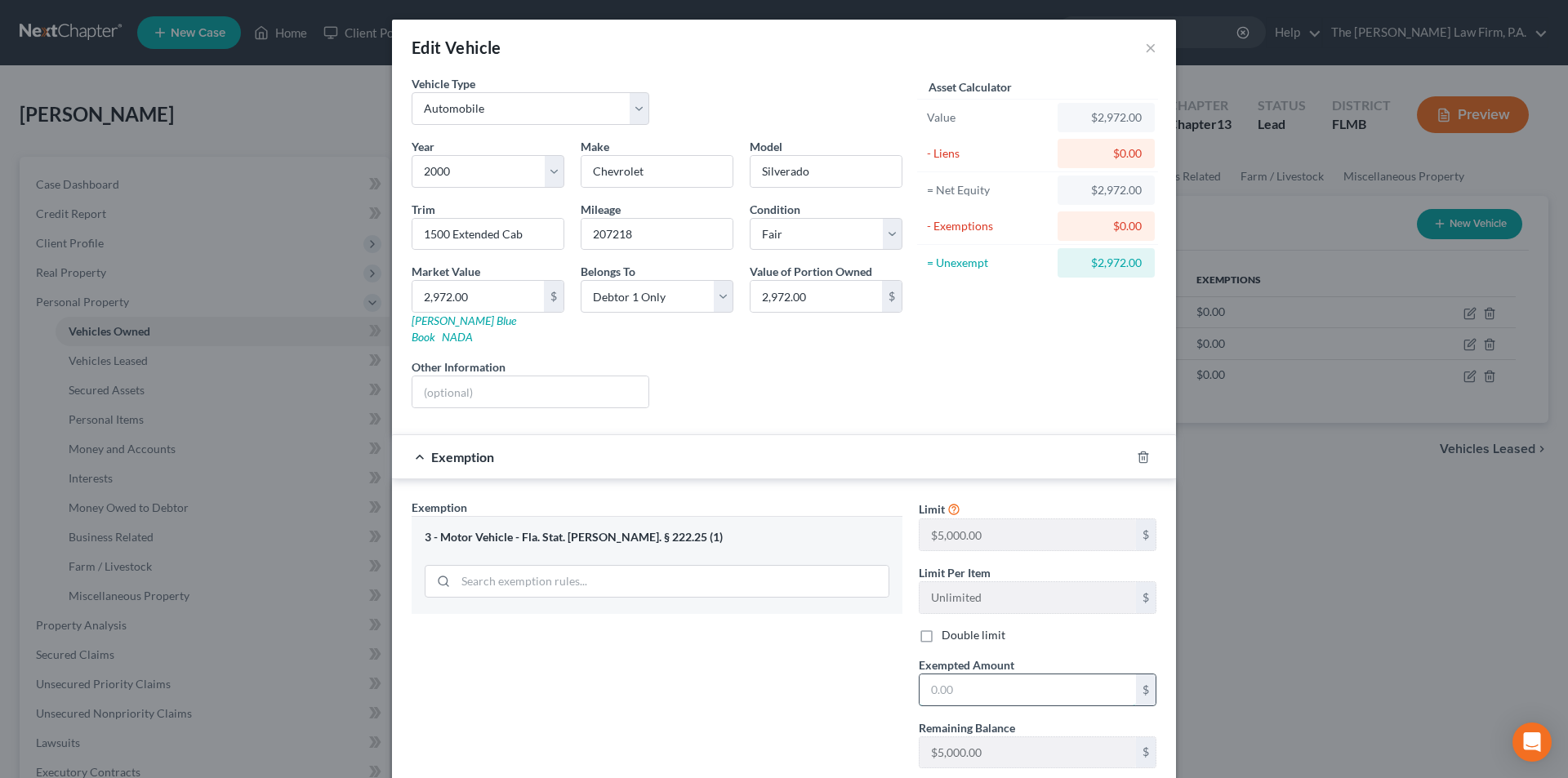
drag, startPoint x: 932, startPoint y: 675, endPoint x: 944, endPoint y: 677, distance: 12.2
click at [932, 675] on input "text" at bounding box center [1028, 689] width 217 height 31
type input "2,972.00"
click at [817, 691] on div "Exemption Set must be selected for CA. Exemption * 3 - Motor Vehicle - Fla. Sta…" at bounding box center [657, 640] width 507 height 283
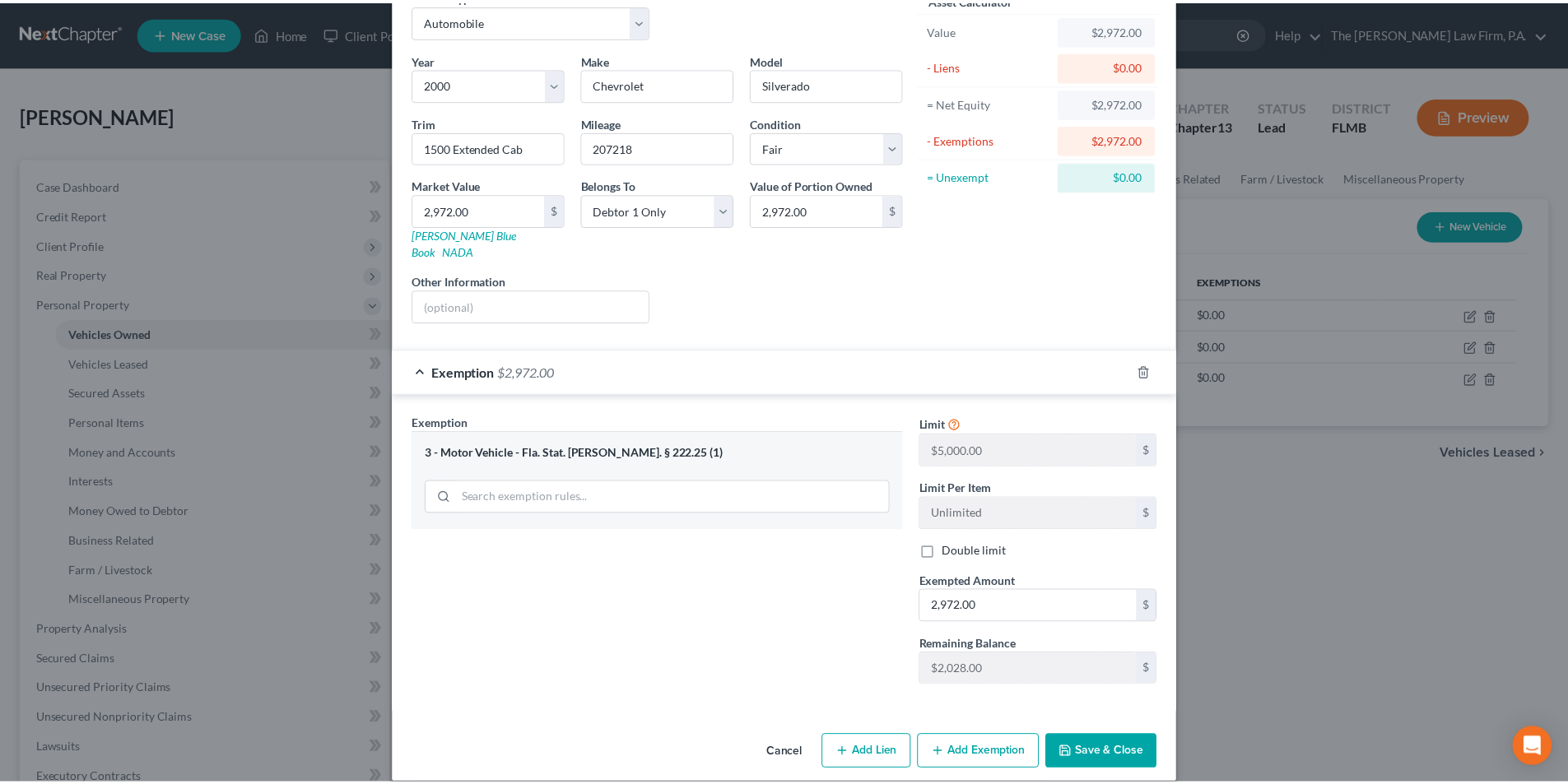
scroll to position [91, 0]
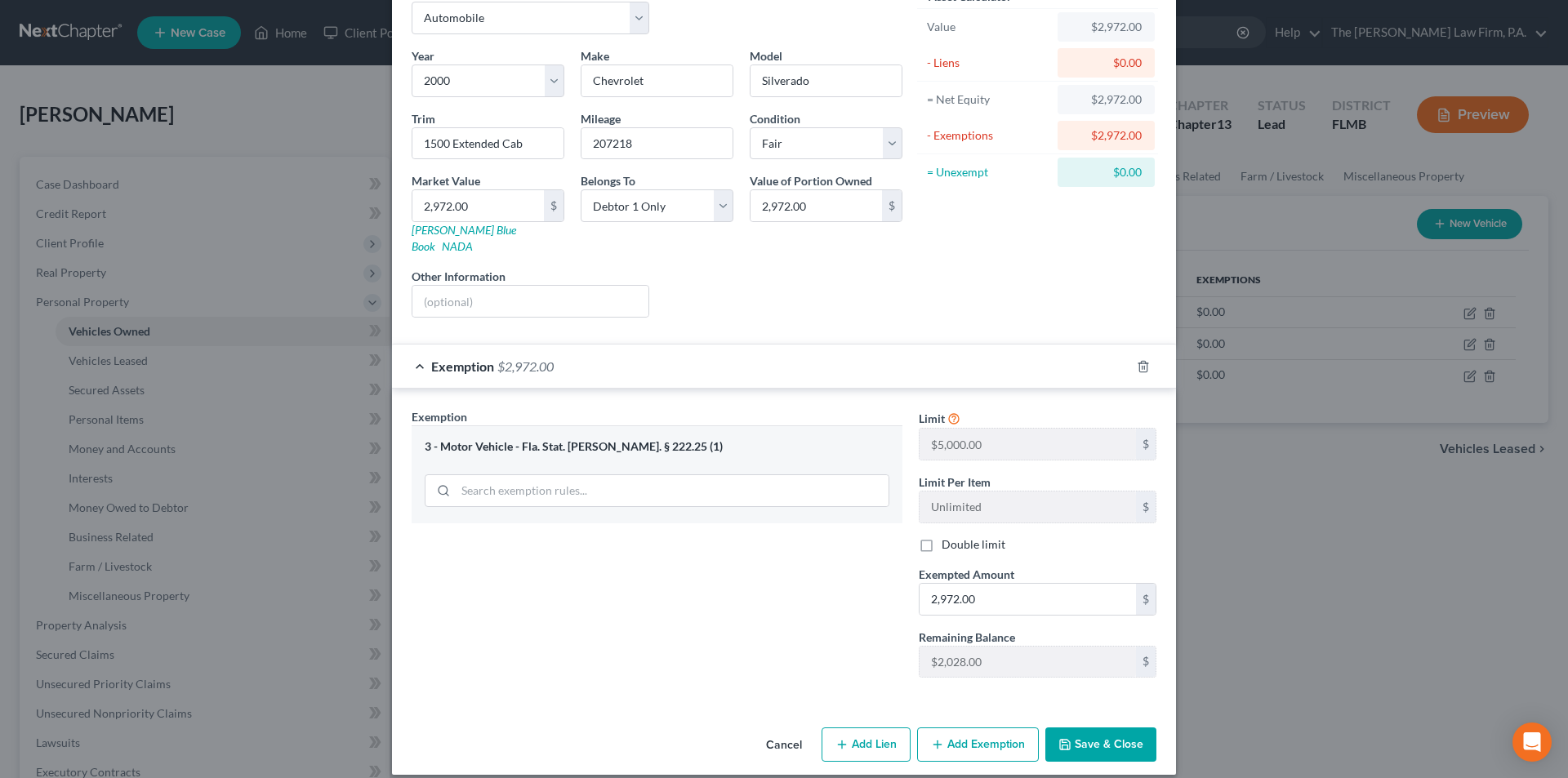
click at [1138, 727] on button "Save & Close" at bounding box center [1100, 744] width 111 height 34
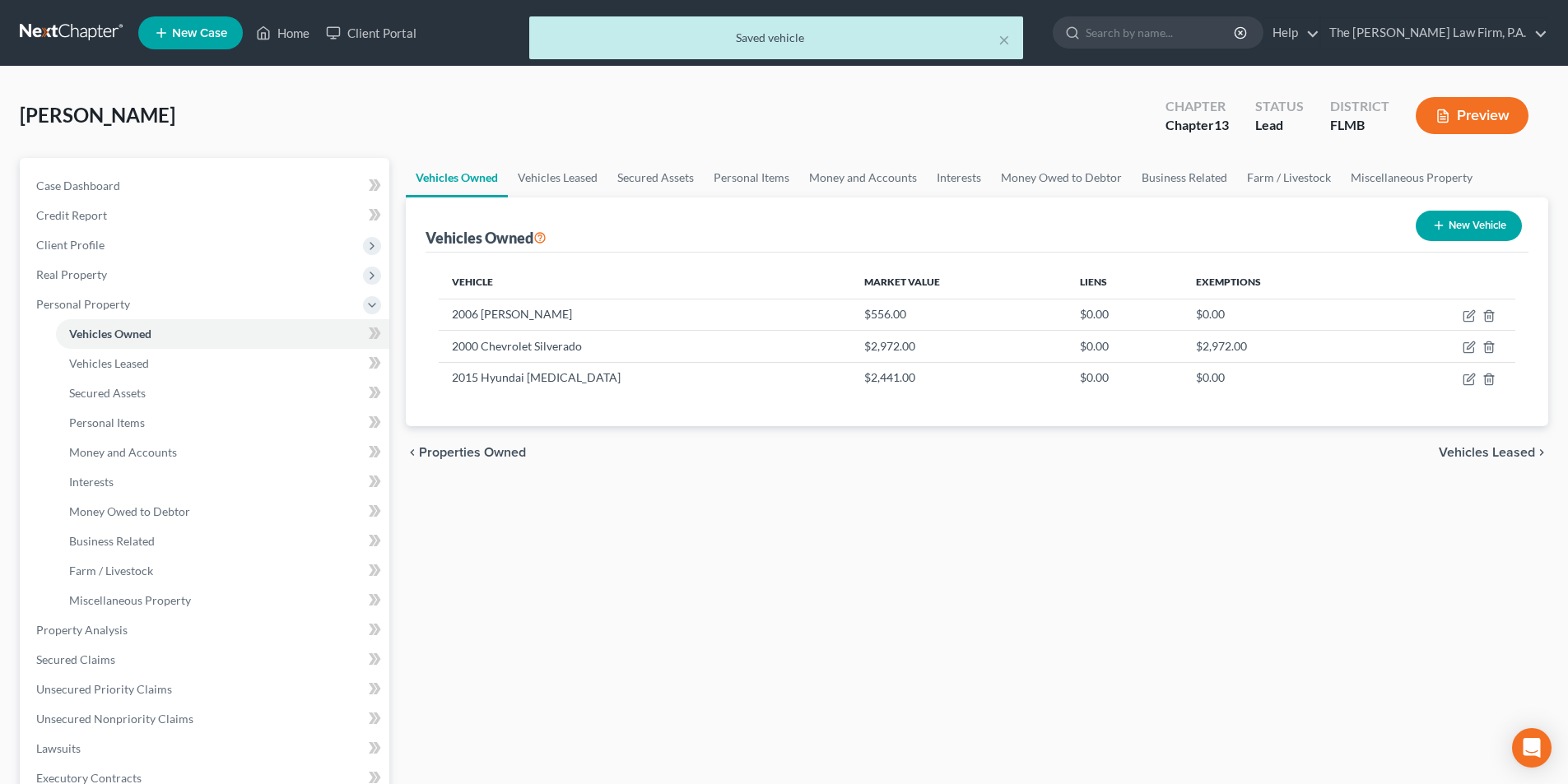
click at [1128, 687] on div "Vehicles Owned Vehicles Leased Secured Assets Personal Items Money and Accounts…" at bounding box center [977, 647] width 1159 height 980
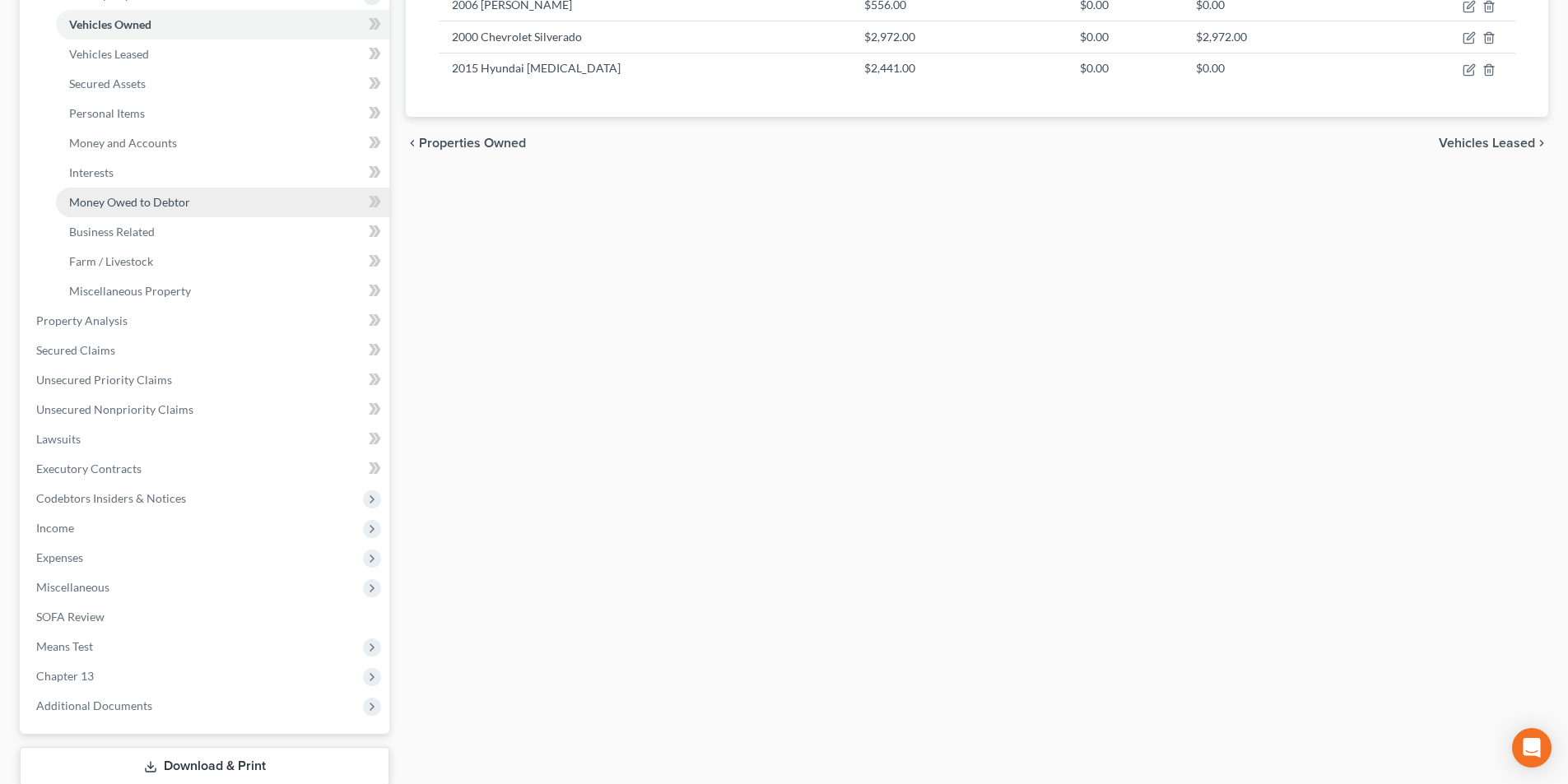
scroll to position [329, 0]
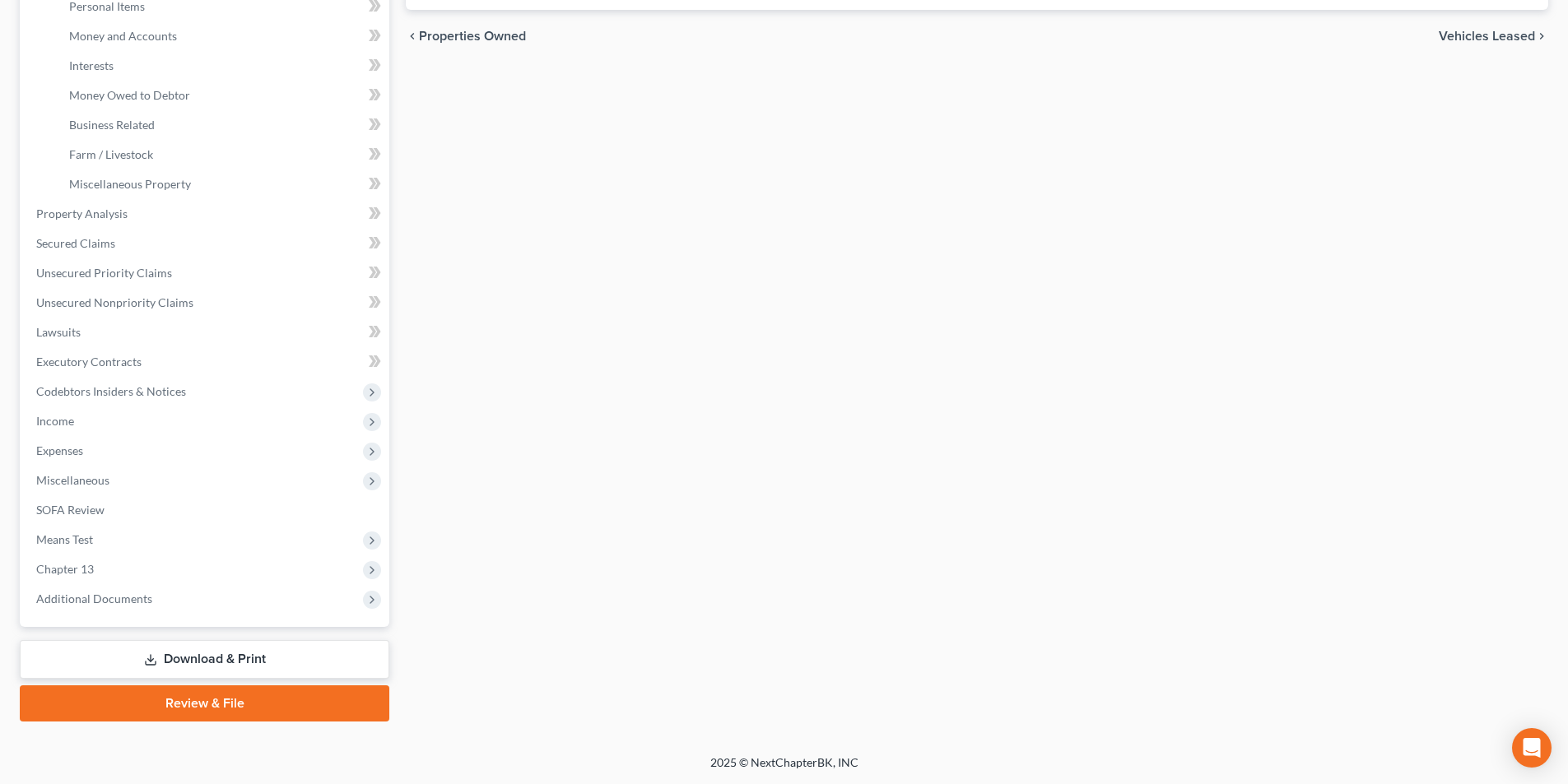
click at [294, 701] on link "Review & File" at bounding box center [205, 703] width 369 height 36
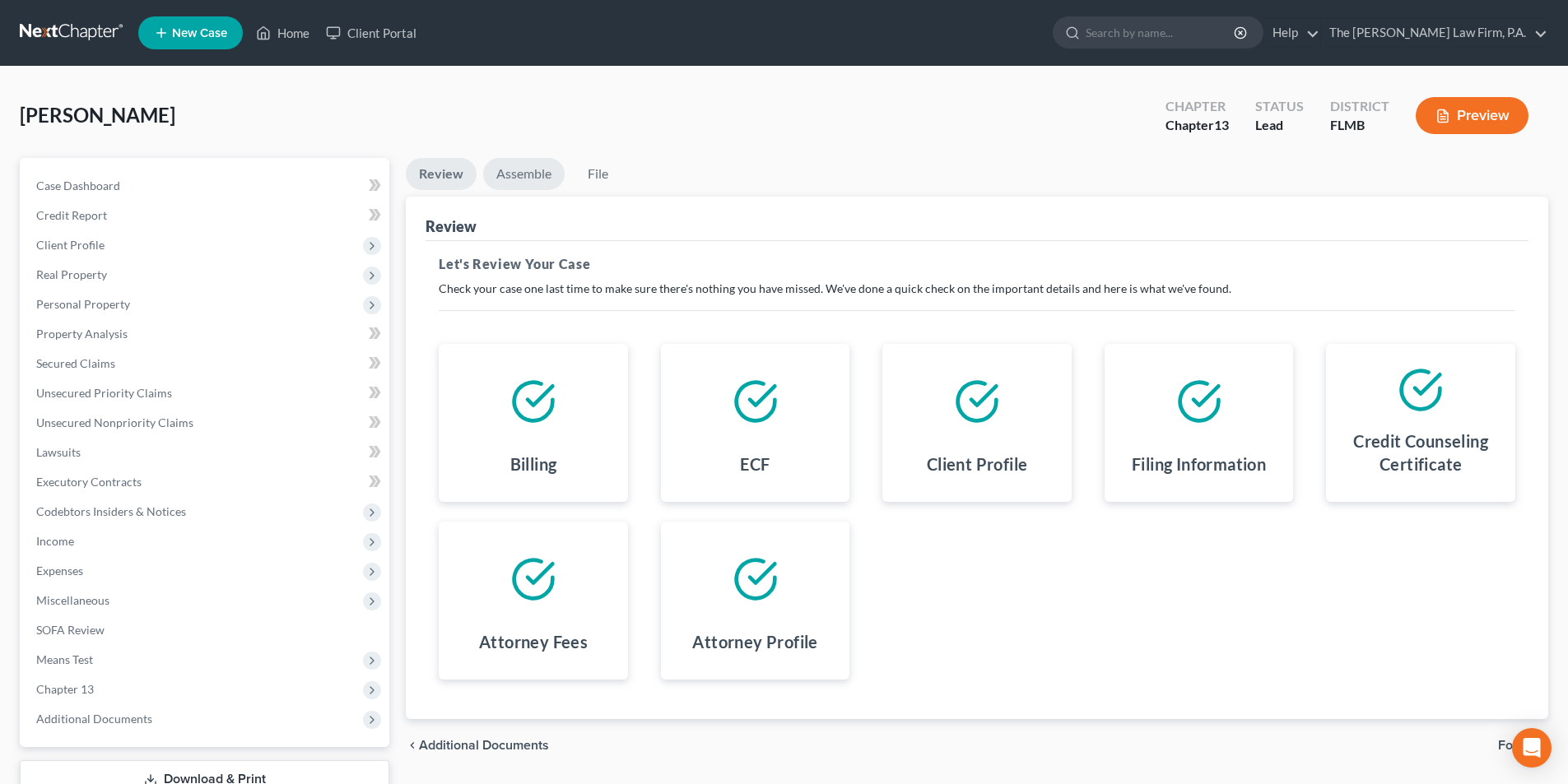
click at [521, 172] on link "Assemble" at bounding box center [524, 173] width 81 height 32
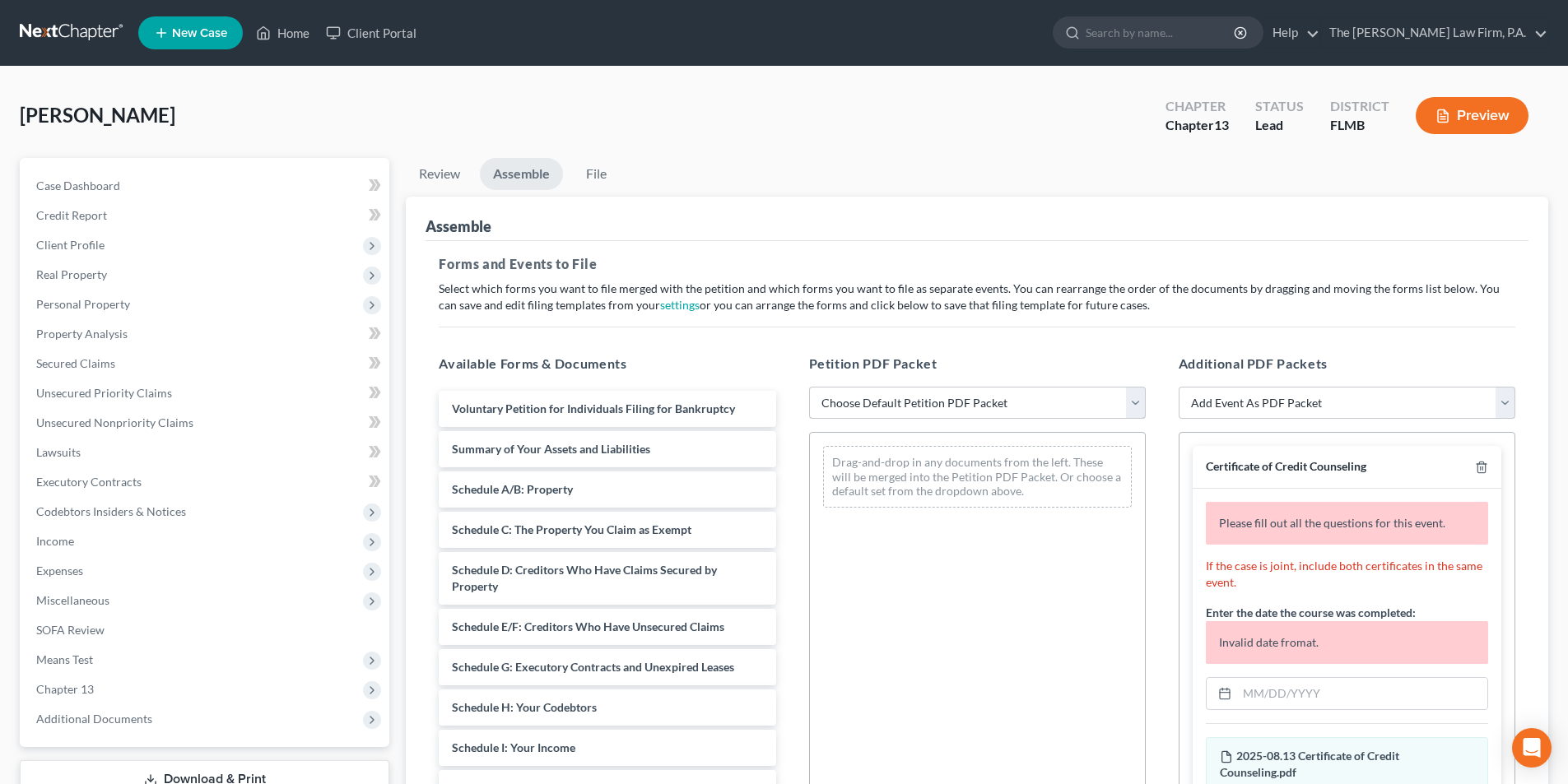
click at [872, 405] on select "Choose Default Petition PDF Packet Complete Bankruptcy Petition (all forms and …" at bounding box center [977, 403] width 336 height 33
select select "0"
click at [809, 386] on select "Choose Default Petition PDF Packet Complete Bankruptcy Petition (all forms and …" at bounding box center [977, 403] width 336 height 33
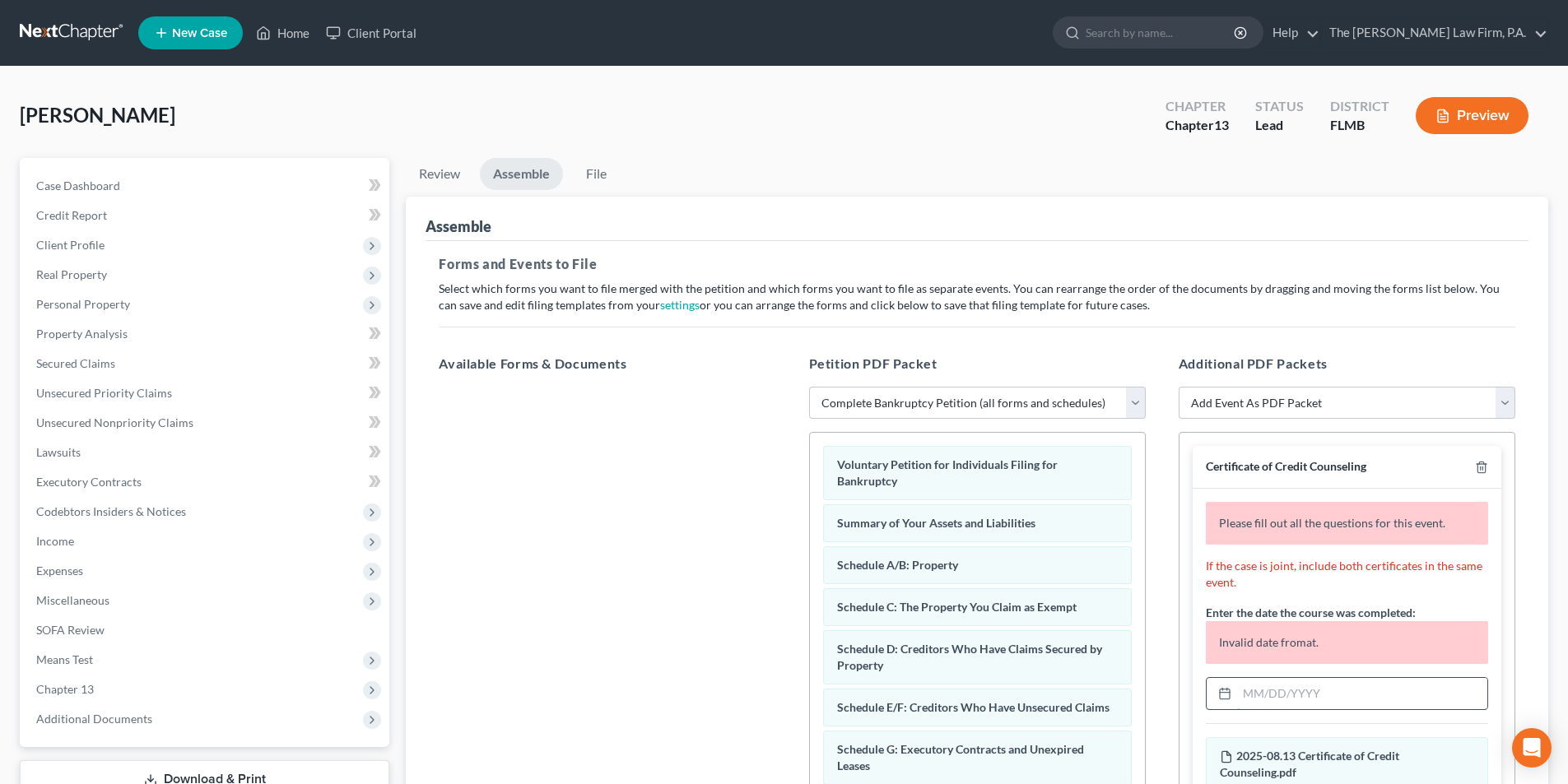
click at [1265, 694] on input "text" at bounding box center [1362, 693] width 250 height 31
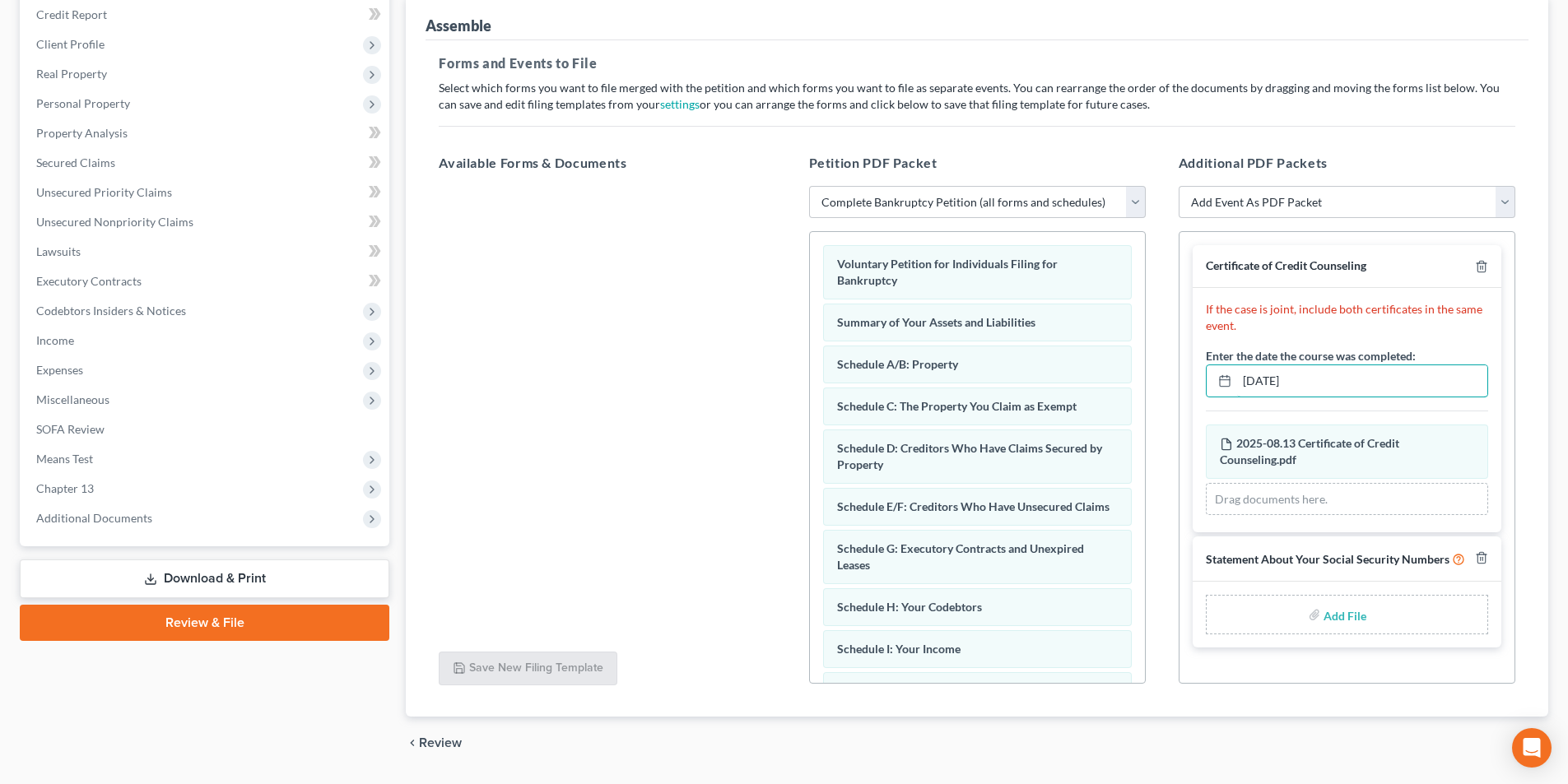
scroll to position [249, 0]
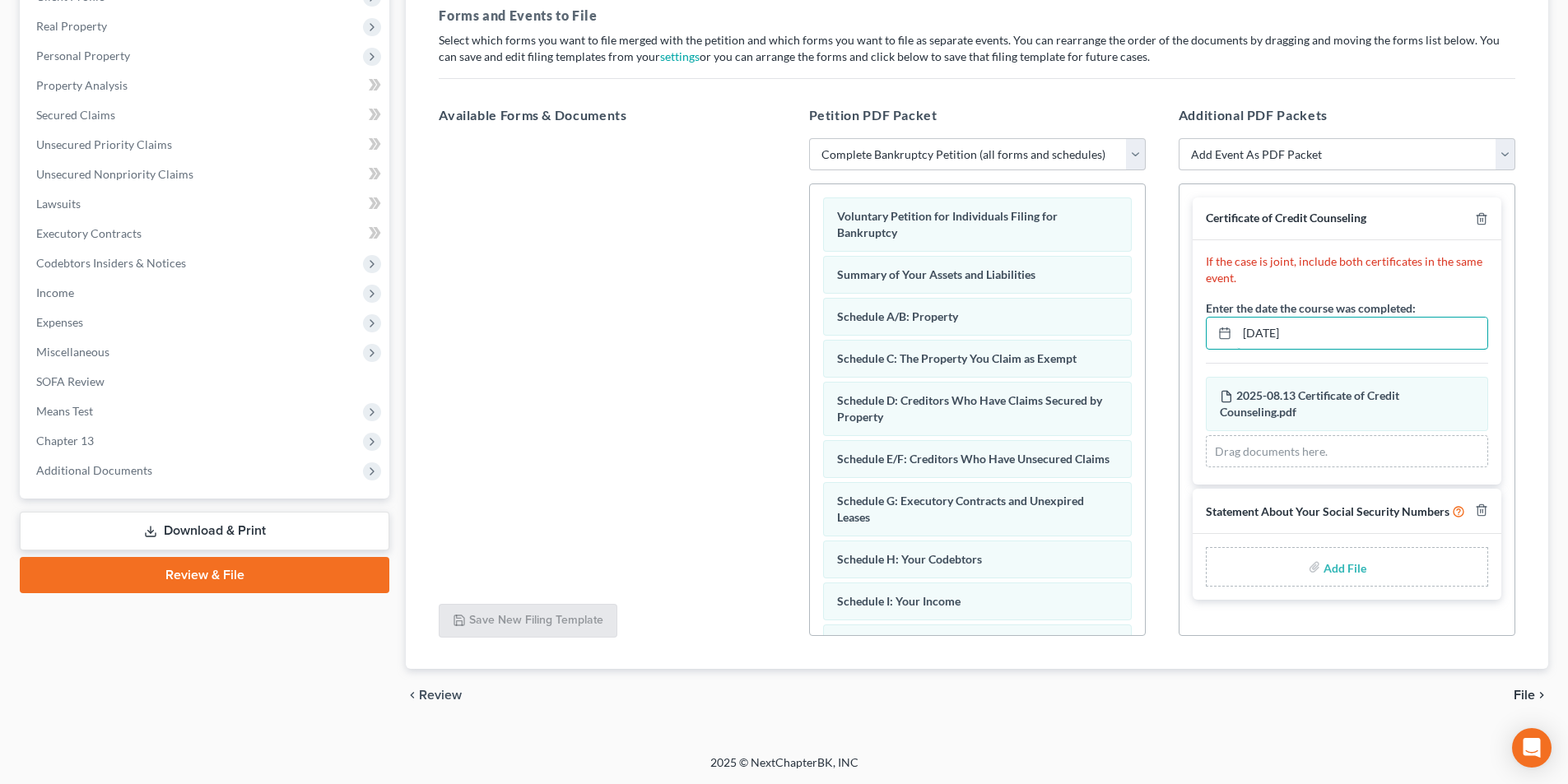
type input "[DATE]"
click at [1340, 575] on input "file" at bounding box center [1344, 567] width 40 height 29
type input "C:\fakepath\[DATE] Satement About Your Social Security Numbers.pdf"
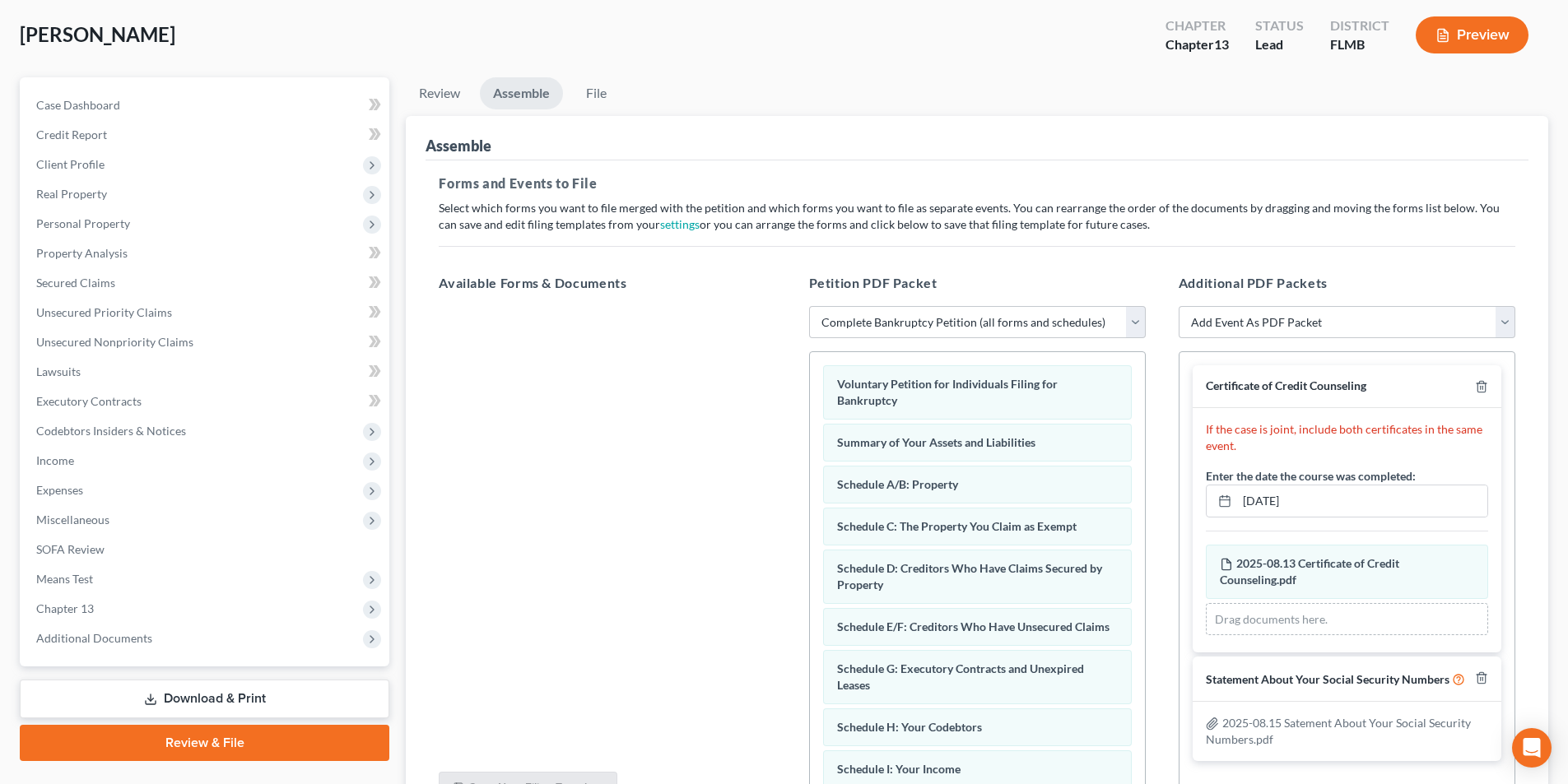
scroll to position [0, 0]
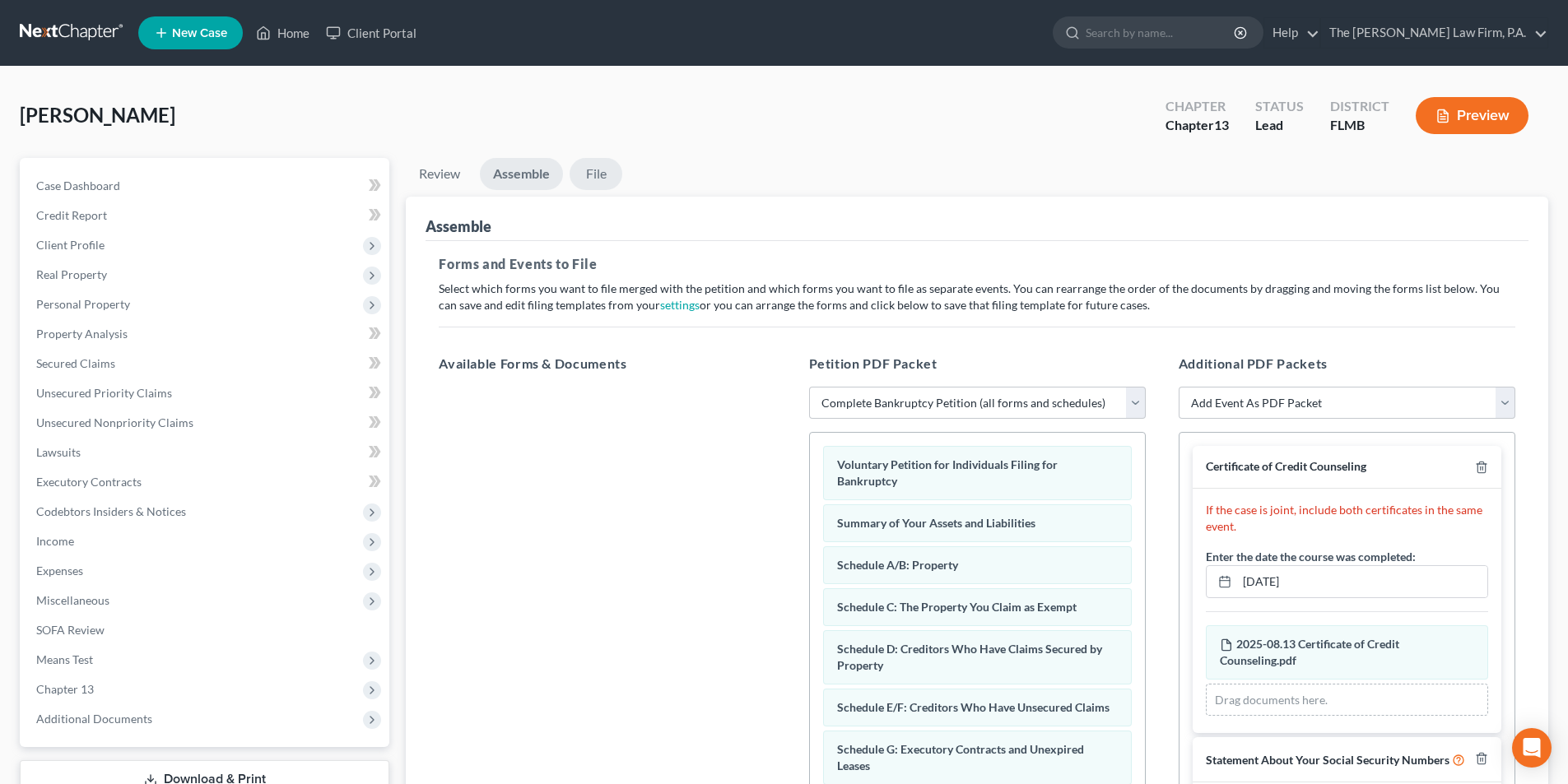
click at [598, 172] on link "File" at bounding box center [595, 173] width 53 height 32
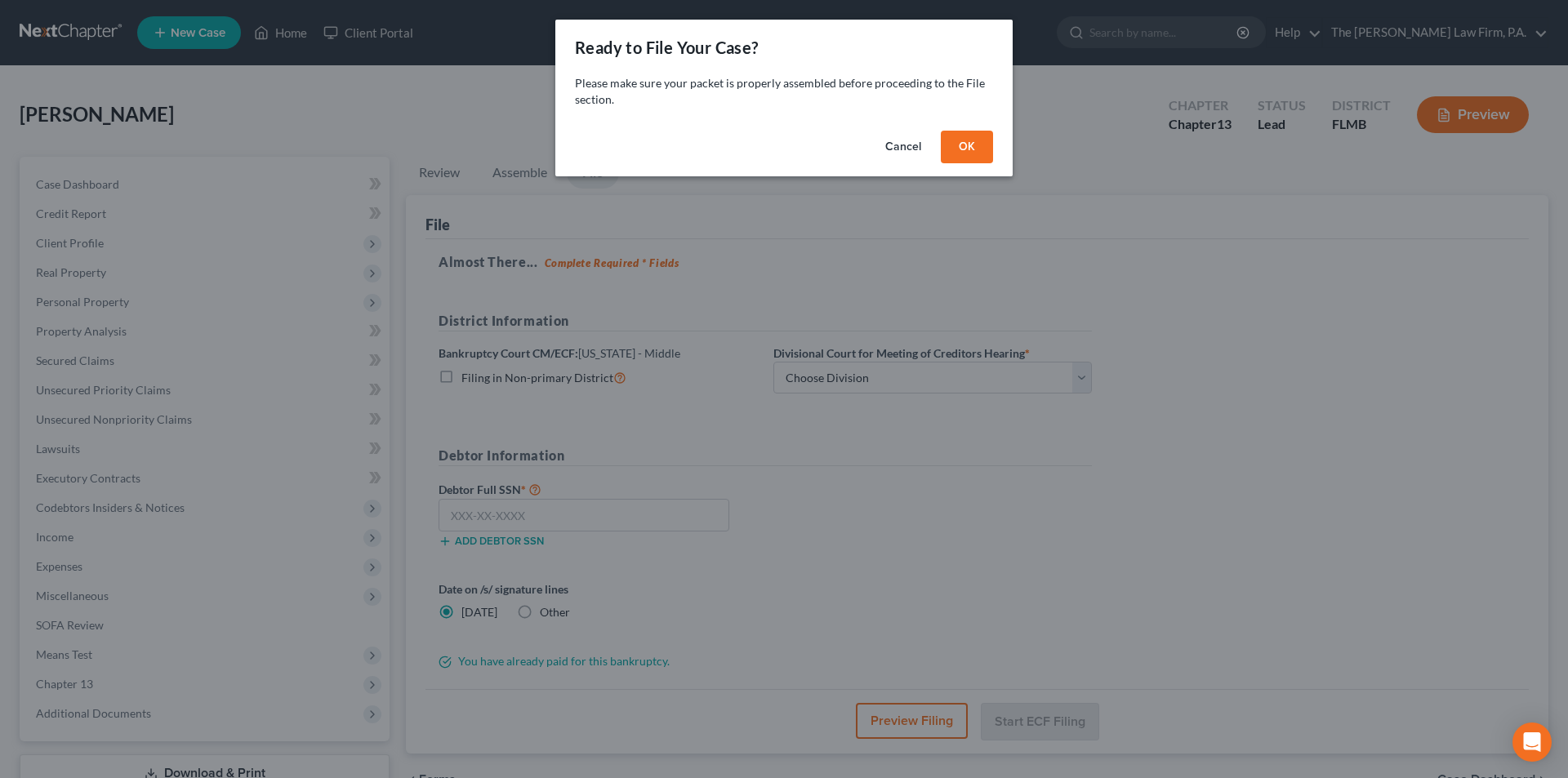
click at [956, 155] on button "OK" at bounding box center [967, 147] width 52 height 33
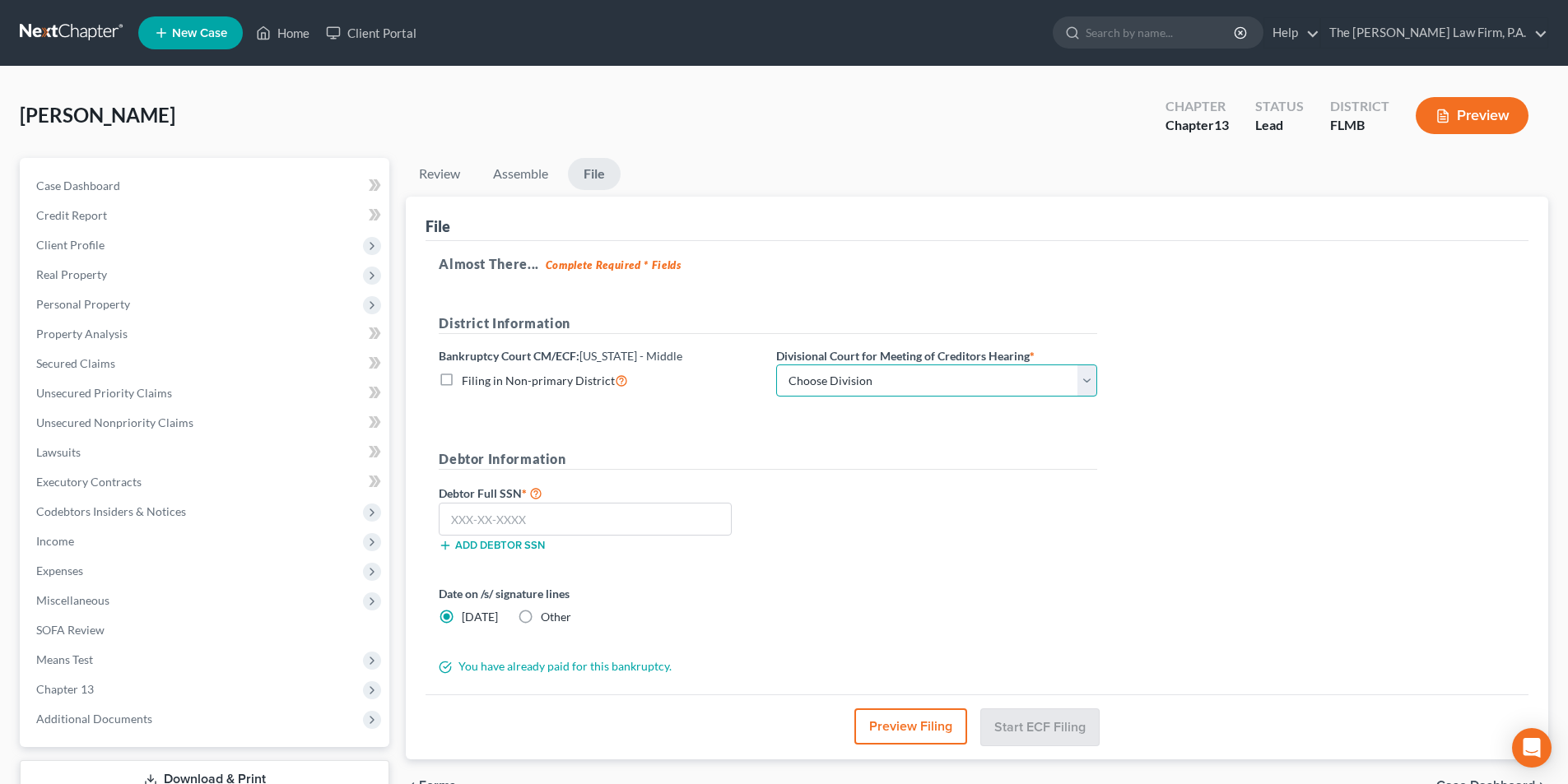
click at [862, 378] on select "Choose Division [GEOGRAPHIC_DATA][PERSON_NAME] [GEOGRAPHIC_DATA] [GEOGRAPHIC_DA…" at bounding box center [936, 381] width 321 height 33
select select "3"
click at [776, 365] on select "Choose Division [GEOGRAPHIC_DATA][PERSON_NAME] [GEOGRAPHIC_DATA] [GEOGRAPHIC_DA…" at bounding box center [936, 381] width 321 height 33
click at [563, 514] on input "text" at bounding box center [585, 519] width 293 height 33
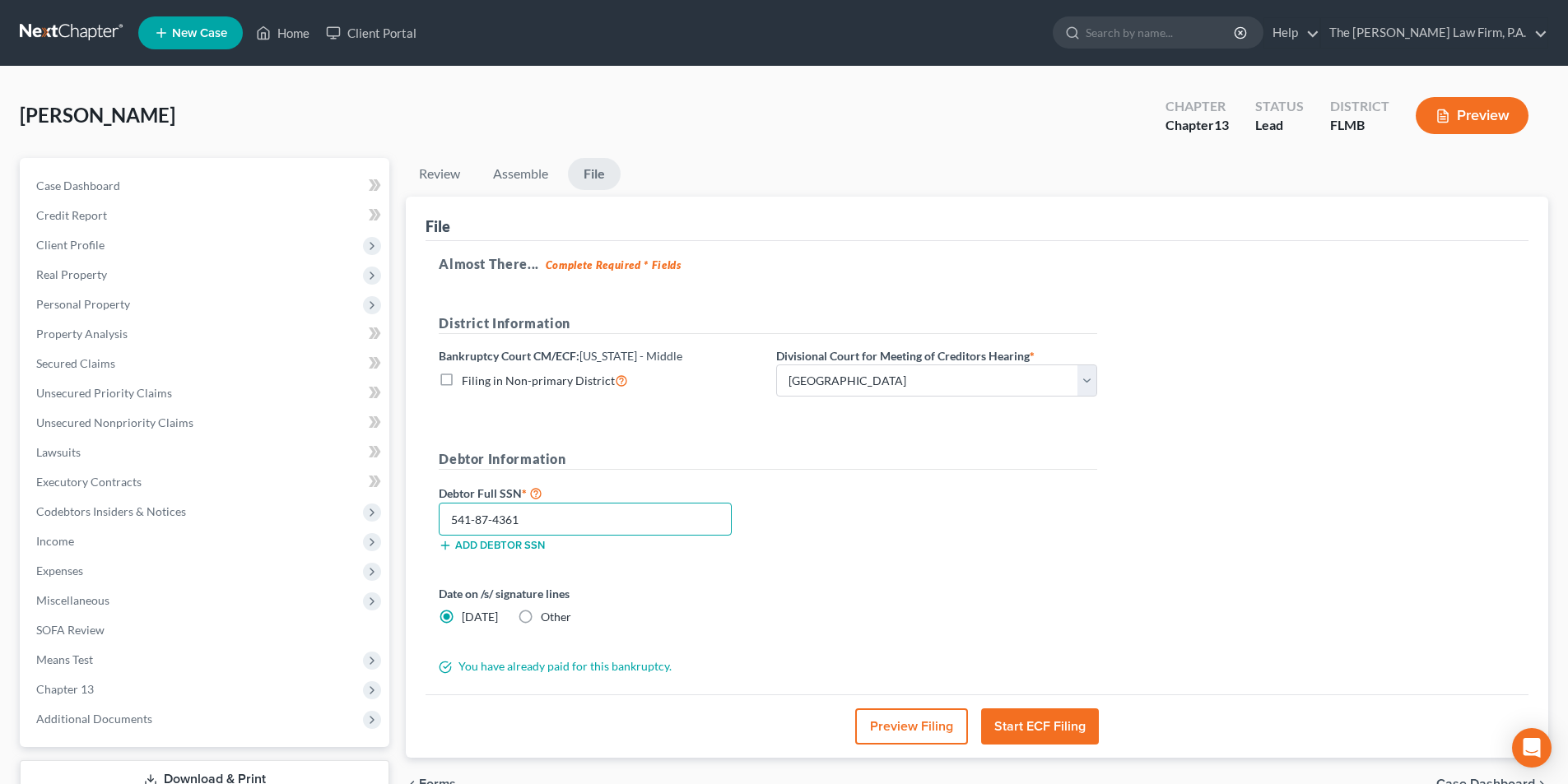
type input "541-87-4361"
click at [1044, 726] on button "Start ECF Filing" at bounding box center [1040, 727] width 118 height 36
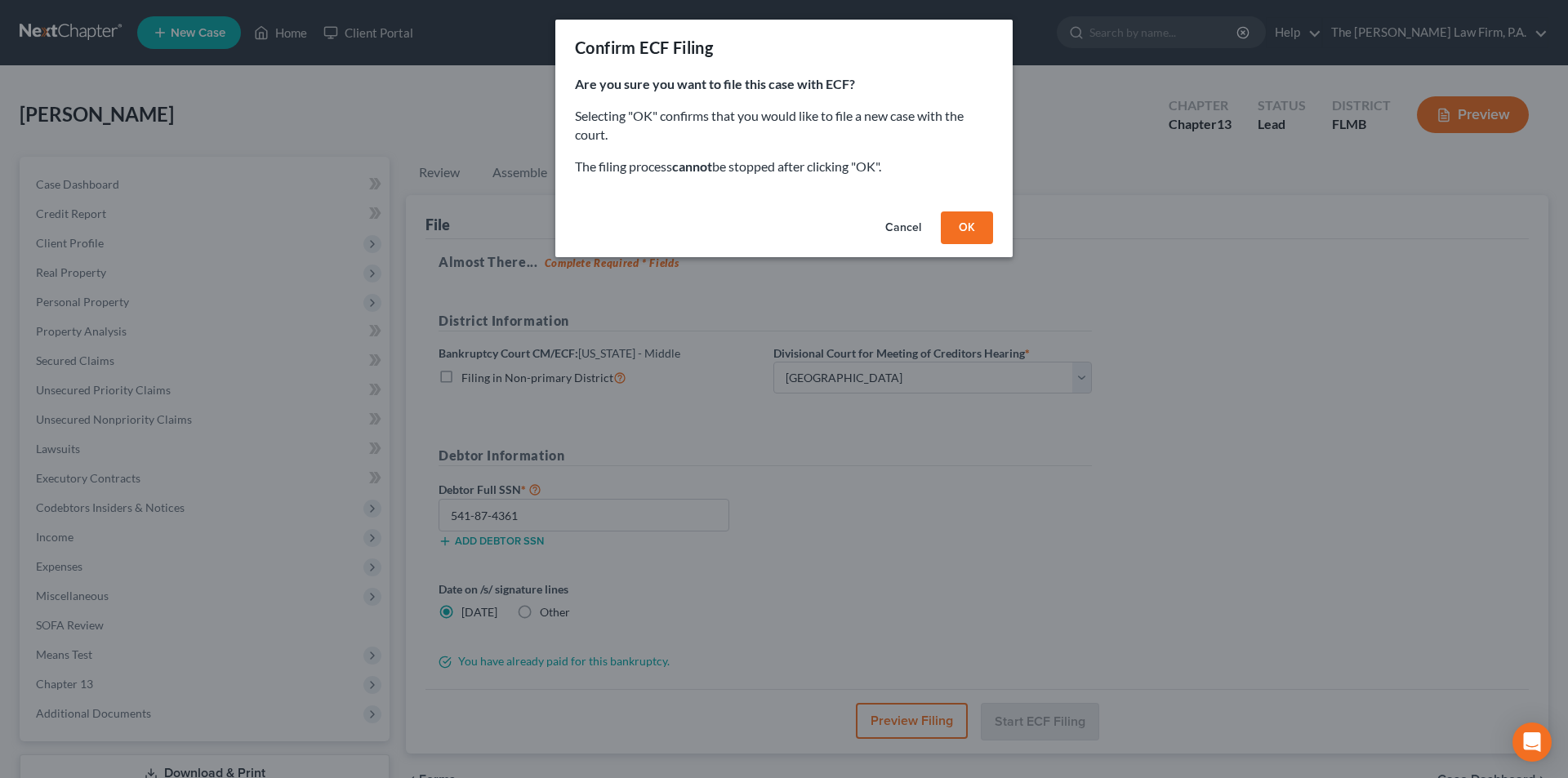
click at [960, 227] on button "OK" at bounding box center [967, 228] width 52 height 33
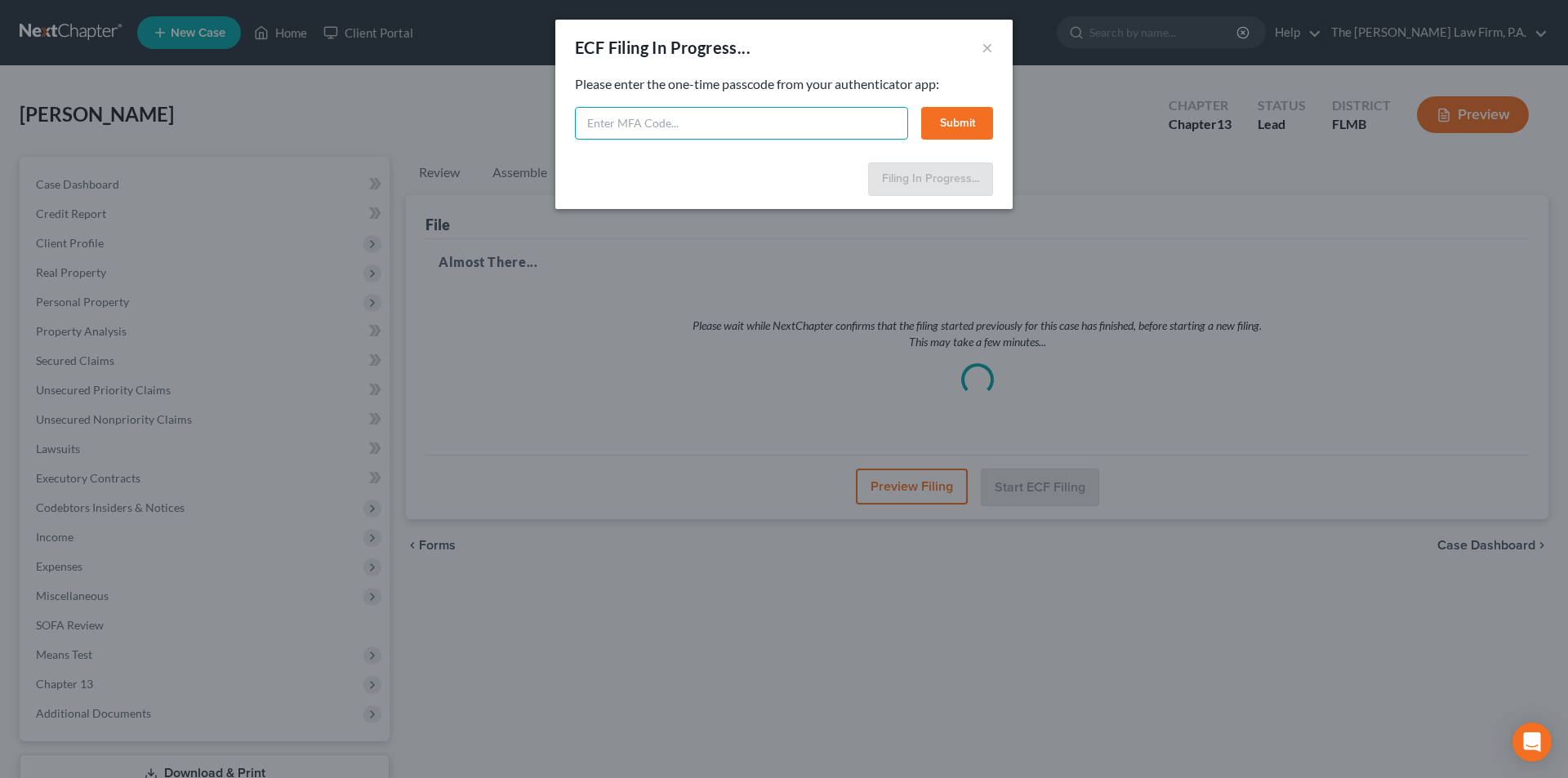
click at [625, 125] on input "text" at bounding box center [741, 123] width 333 height 33
type input "858331"
click at [937, 118] on button "Submit" at bounding box center [957, 123] width 72 height 33
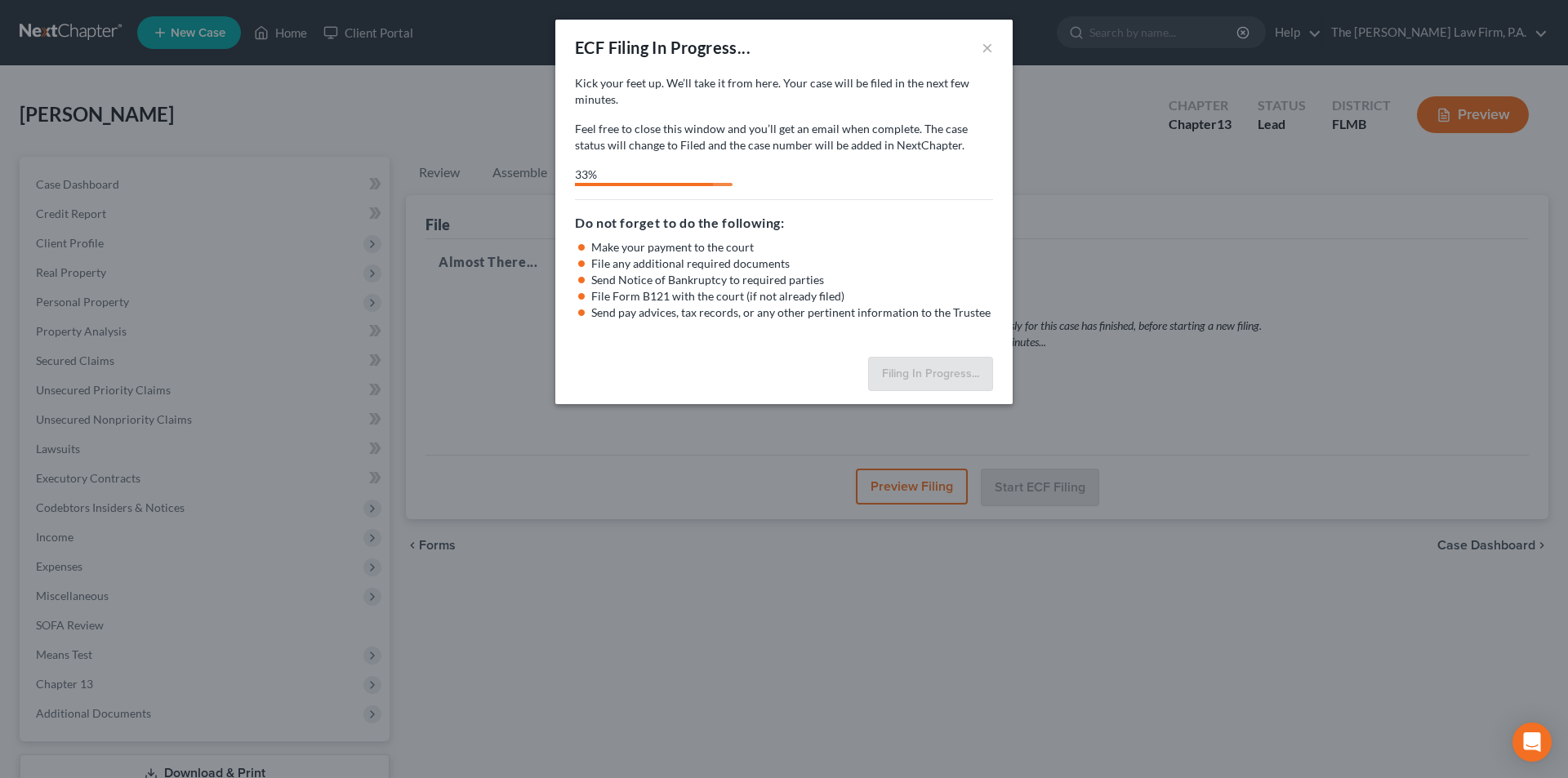
select select "3"
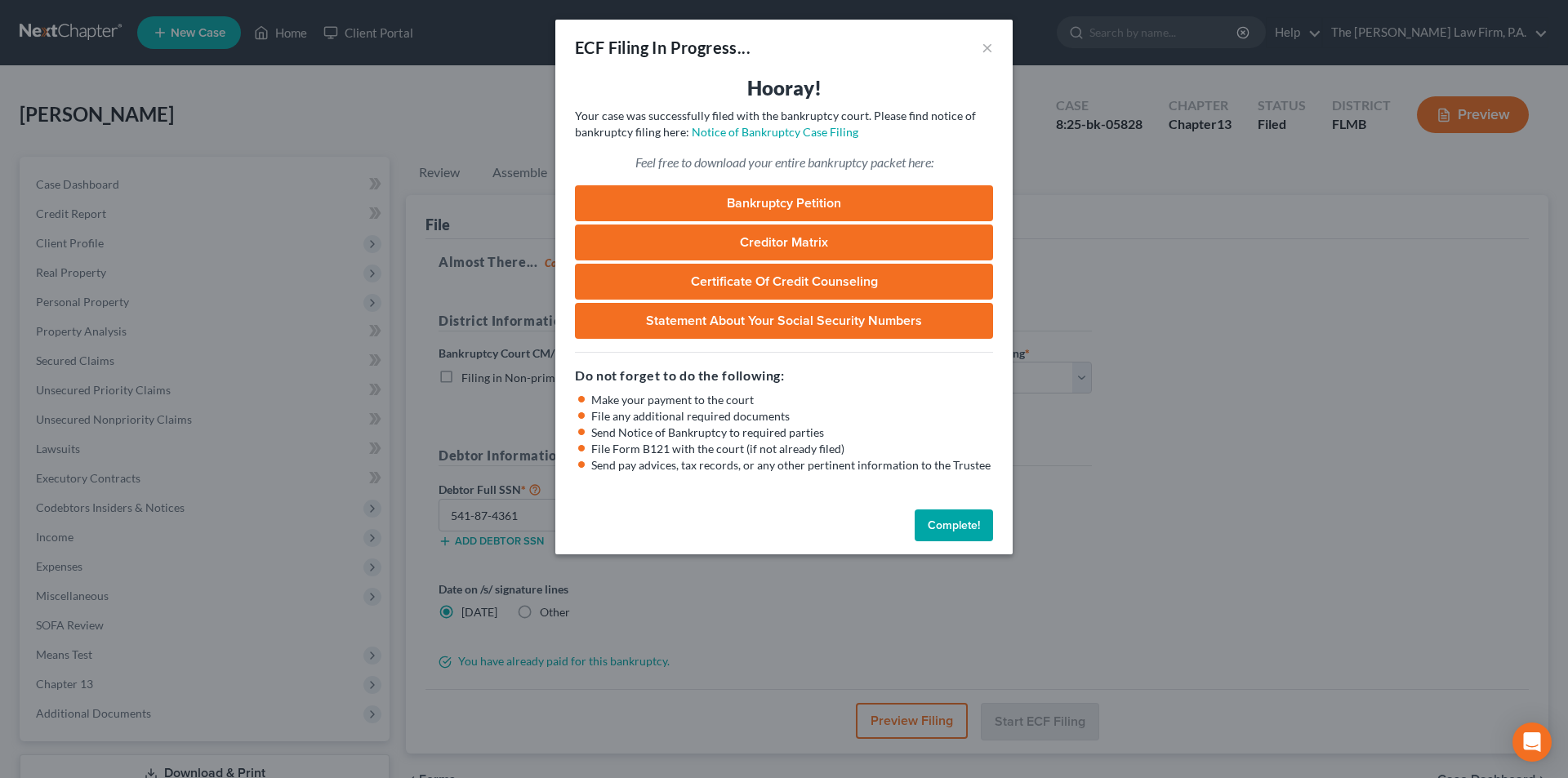
click at [717, 202] on link "Bankruptcy Petition" at bounding box center [784, 204] width 418 height 36
click at [954, 529] on button "Complete!" at bounding box center [953, 526] width 78 height 33
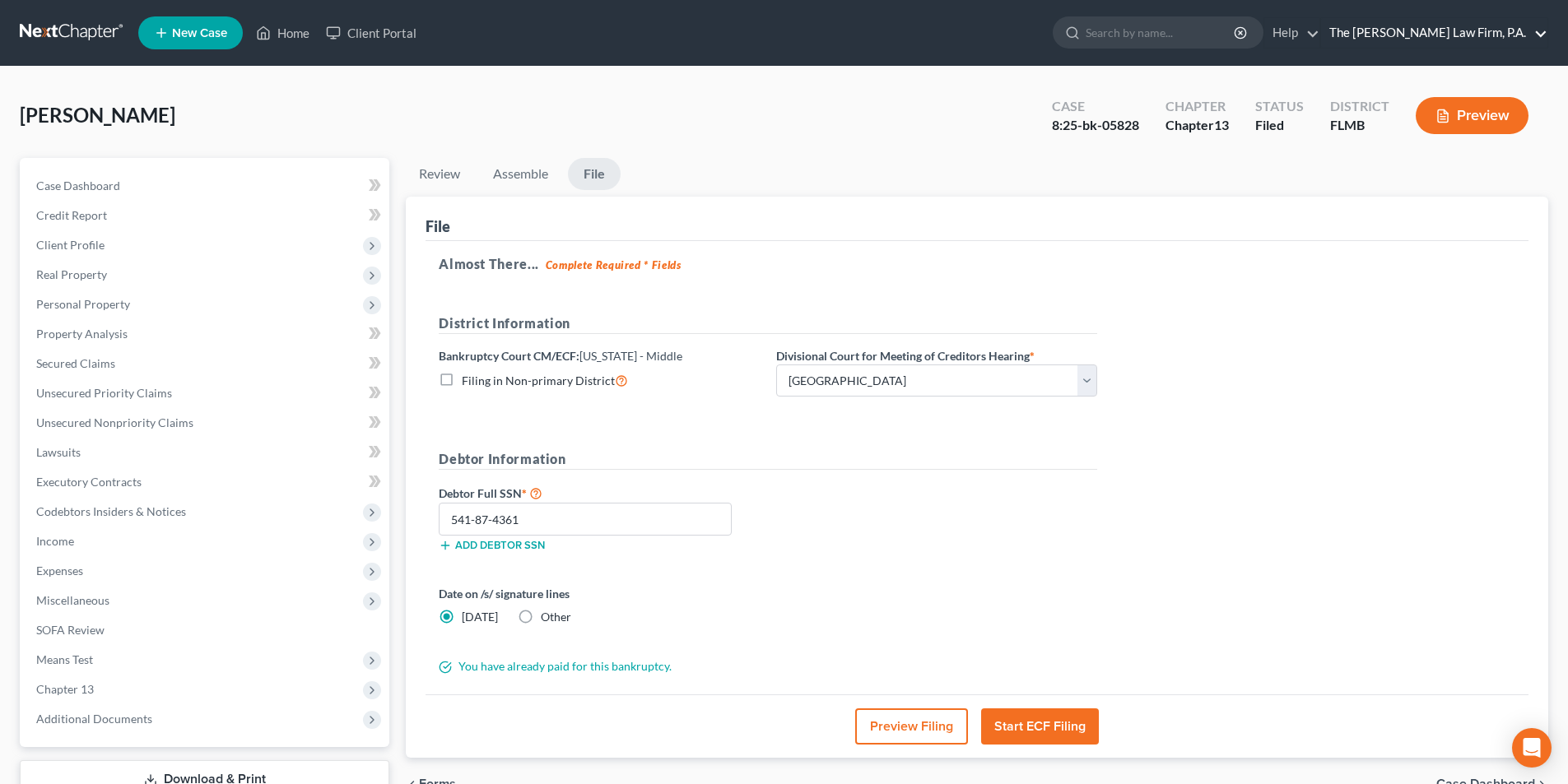
click at [1441, 29] on link "The [PERSON_NAME] Law Firm, P.A." at bounding box center [1434, 33] width 226 height 29
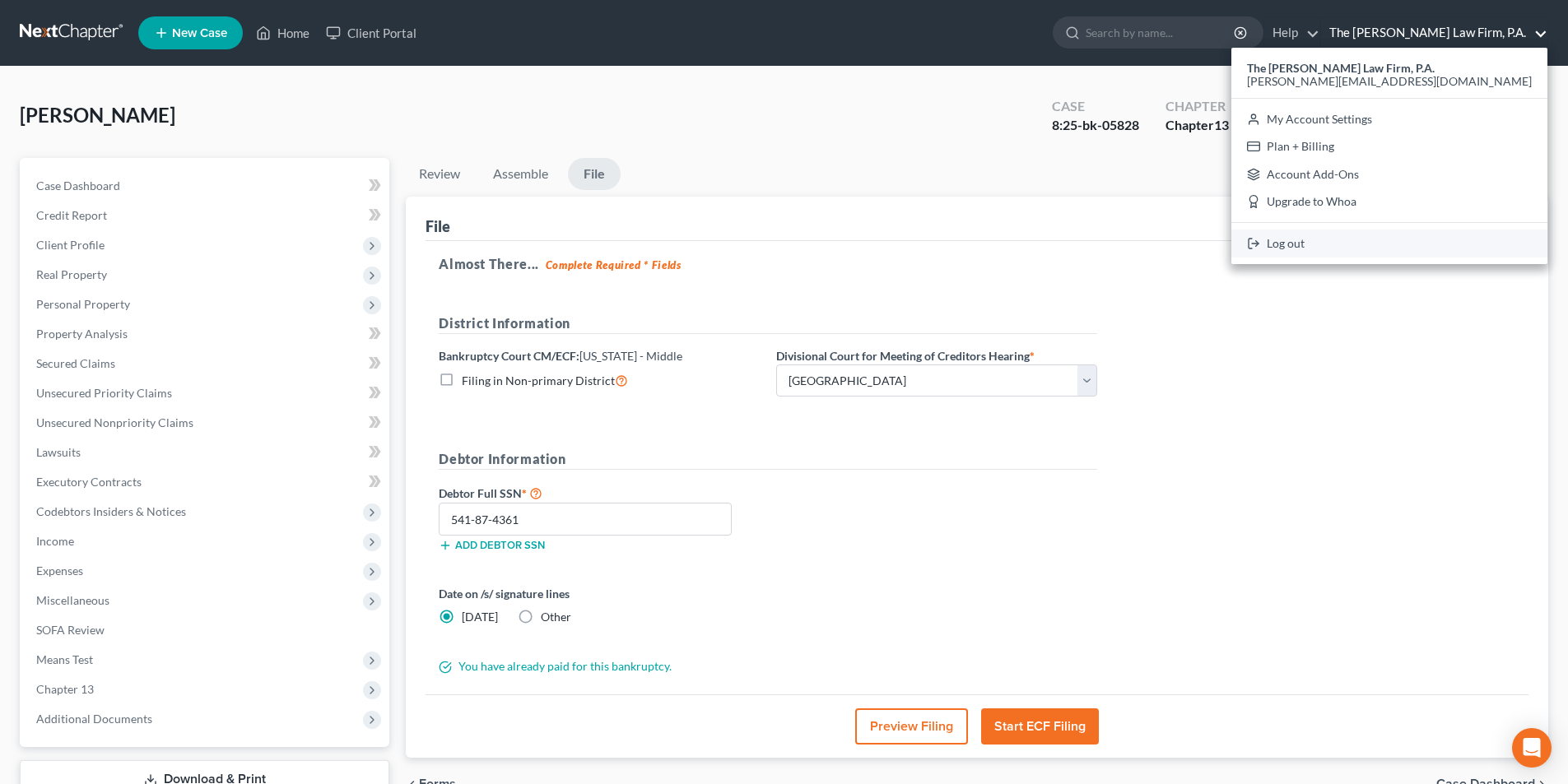
click at [1437, 243] on link "Log out" at bounding box center [1389, 243] width 316 height 28
